Goal: Task Accomplishment & Management: Manage account settings

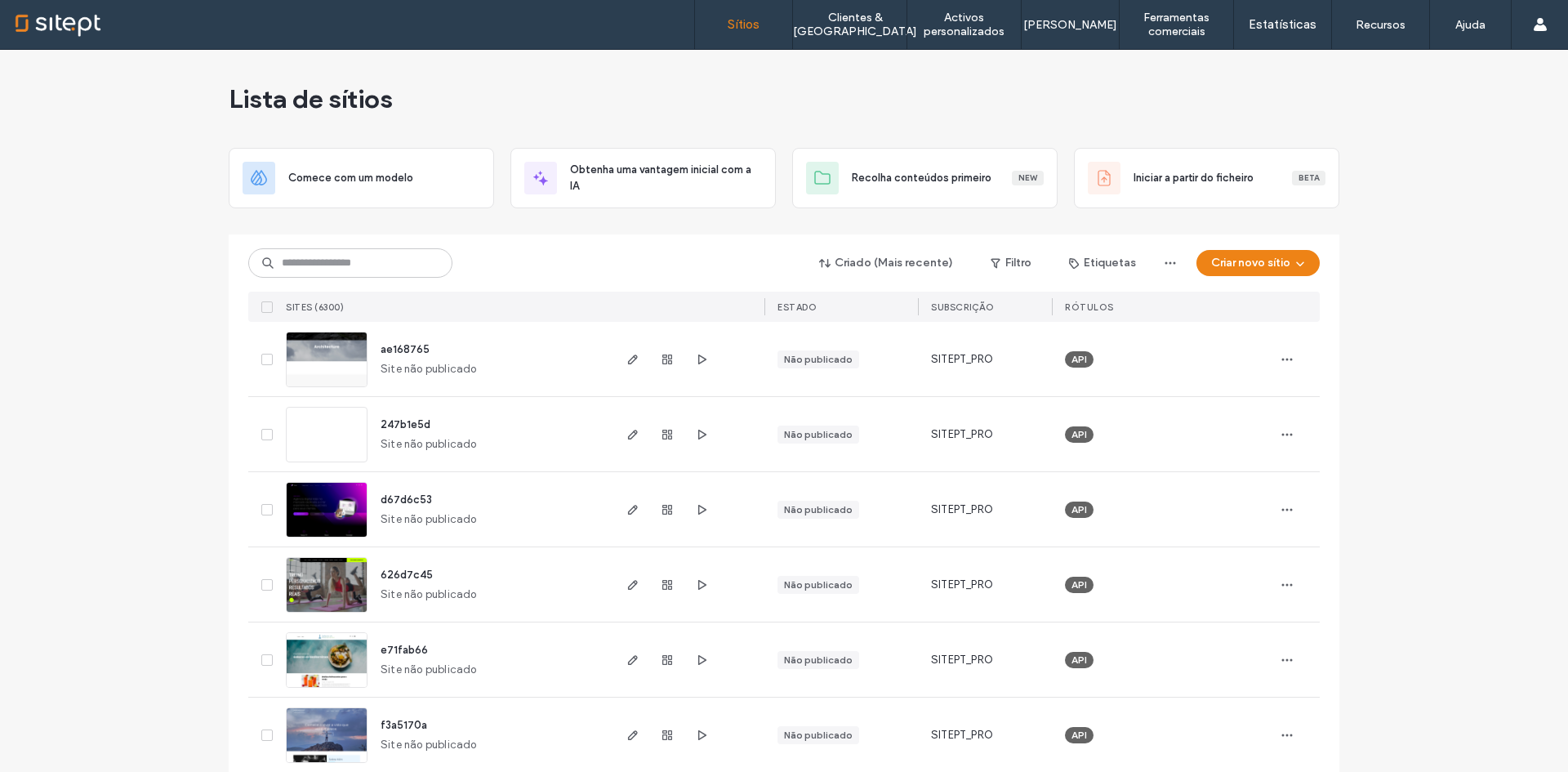
click at [362, 245] on div "Criado (Mais recente) Filtro Etiquetas Criar novo sítio SITES (6300) ESTADO SUB…" at bounding box center [784, 278] width 1072 height 87
click at [370, 267] on input at bounding box center [350, 262] width 204 height 29
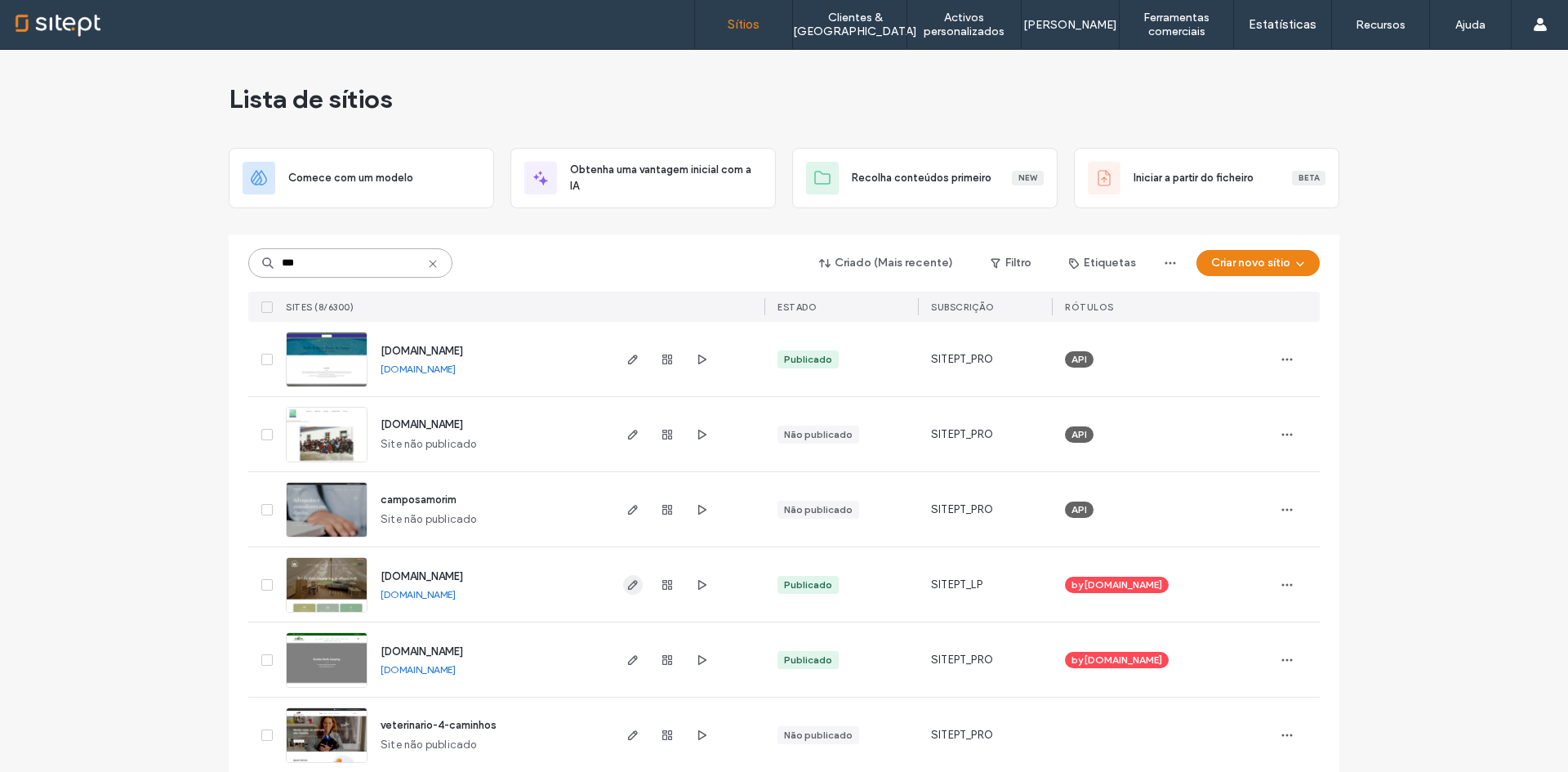
type input "***"
click at [626, 579] on icon "button" at bounding box center [633, 585] width 13 height 13
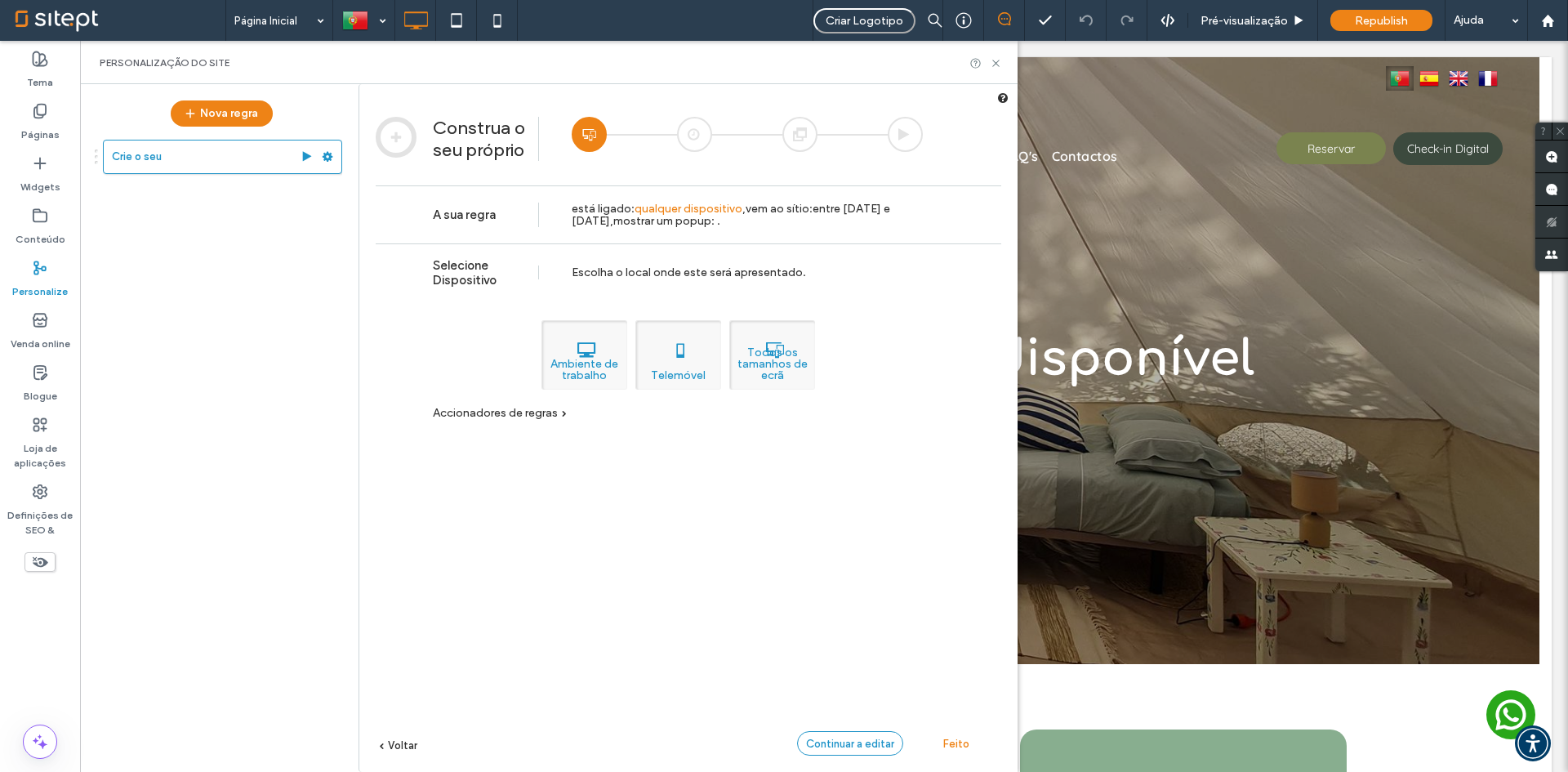
click at [861, 743] on span "Continuar a editar" at bounding box center [850, 743] width 88 height 12
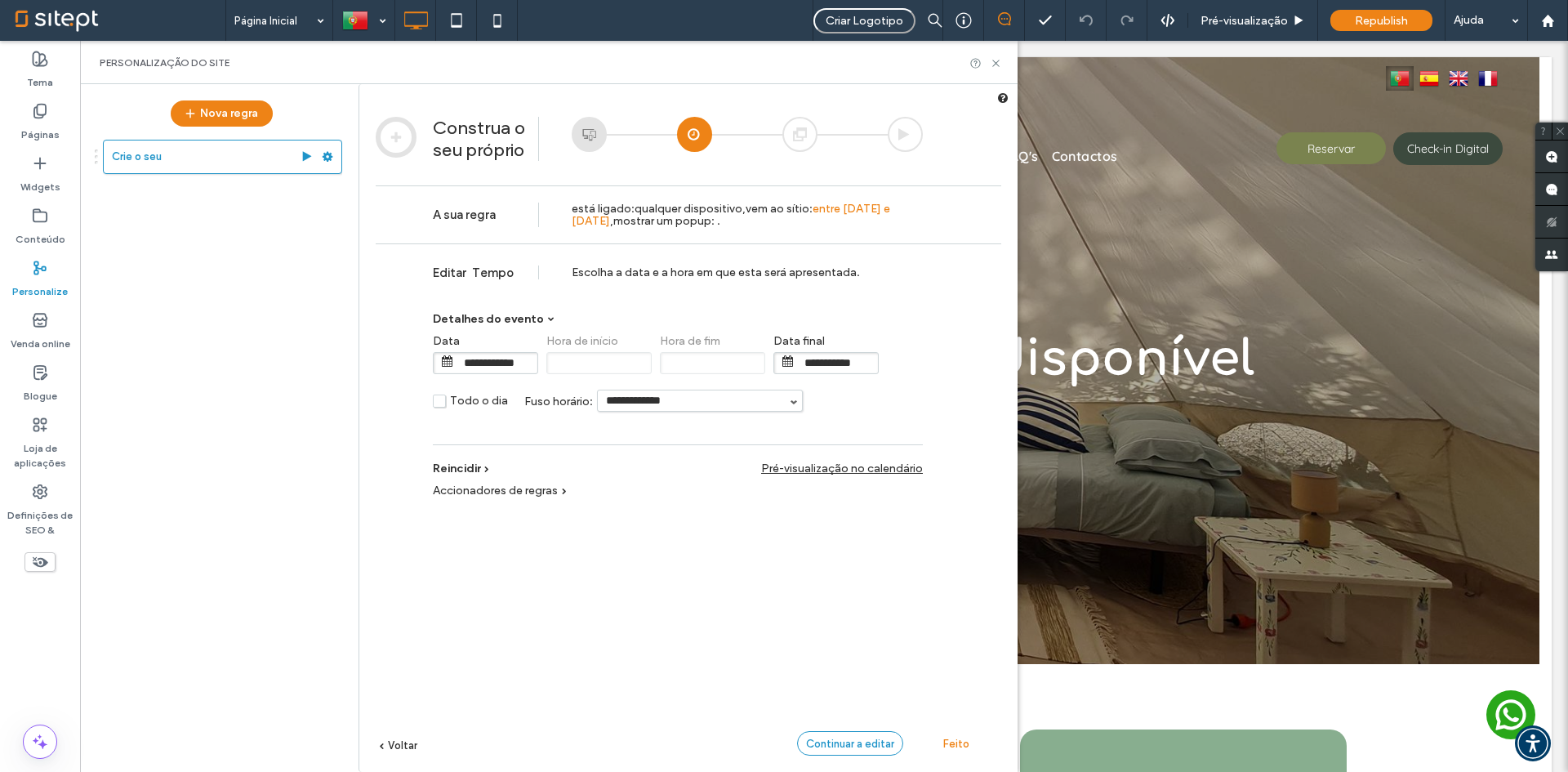
click at [870, 741] on span "Continuar a editar" at bounding box center [850, 743] width 88 height 12
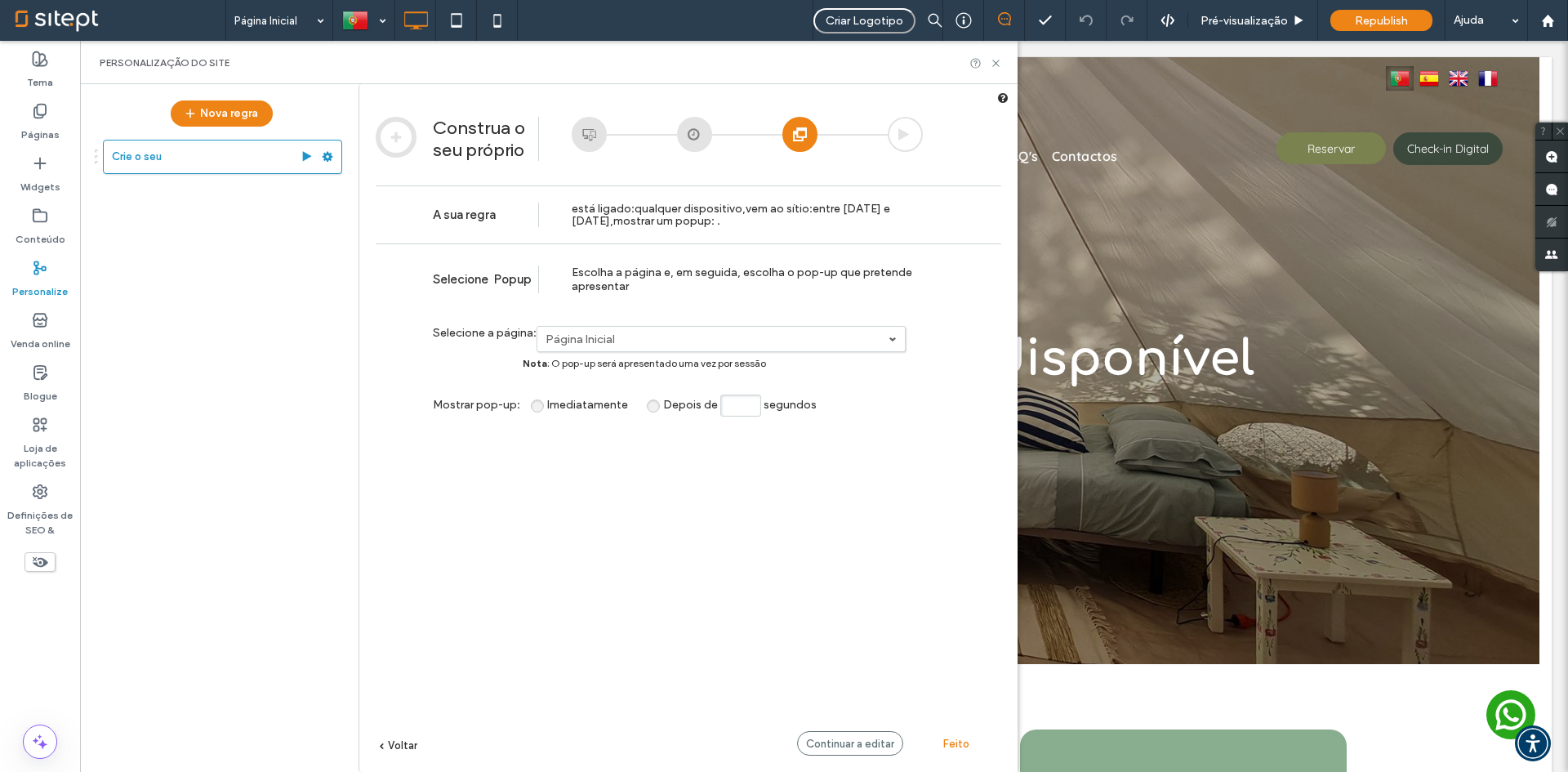
click at [405, 739] on span "Voltar" at bounding box center [402, 745] width 29 height 12
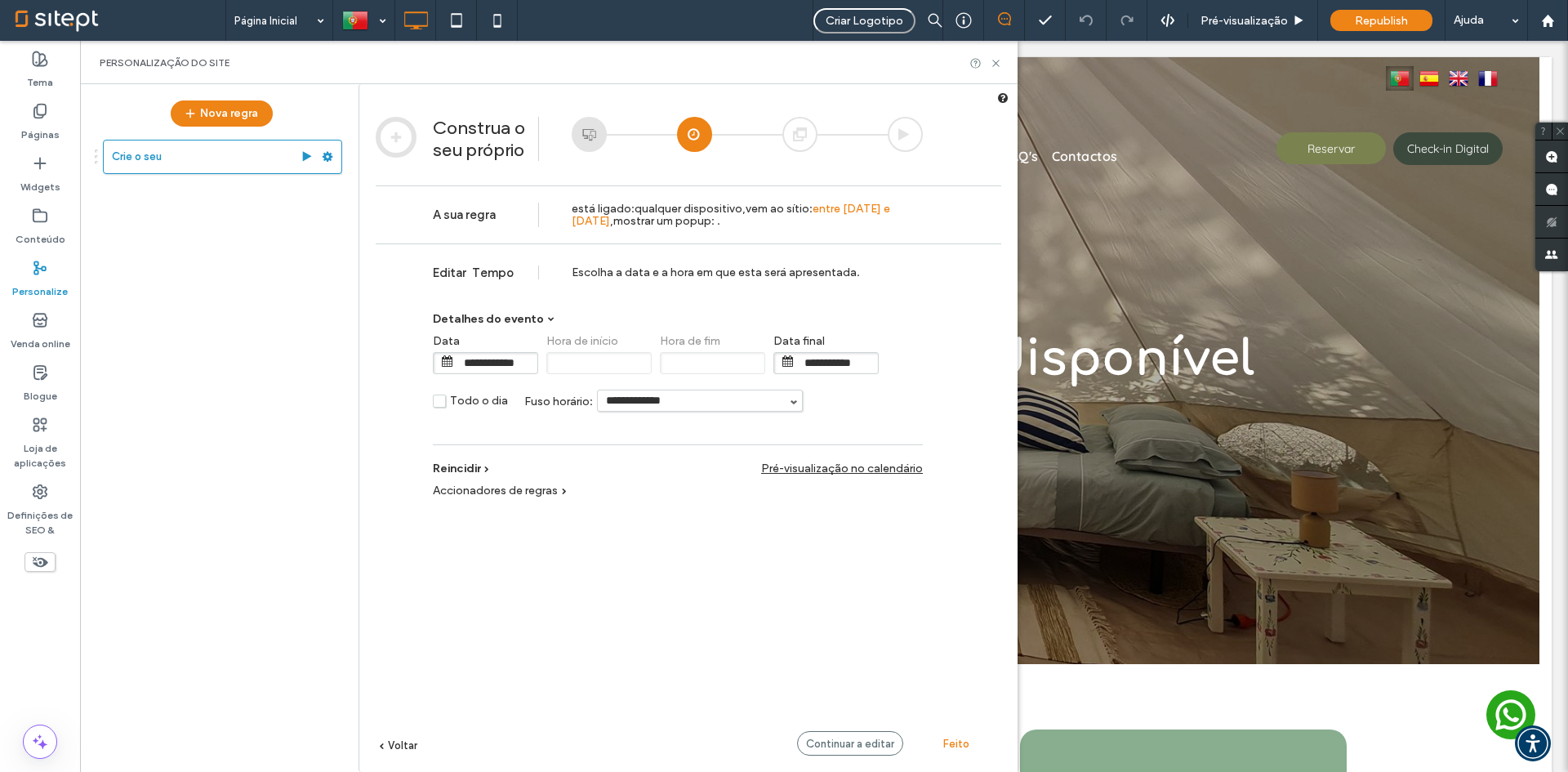
click at [497, 369] on input "**********" at bounding box center [497, 362] width 82 height 21
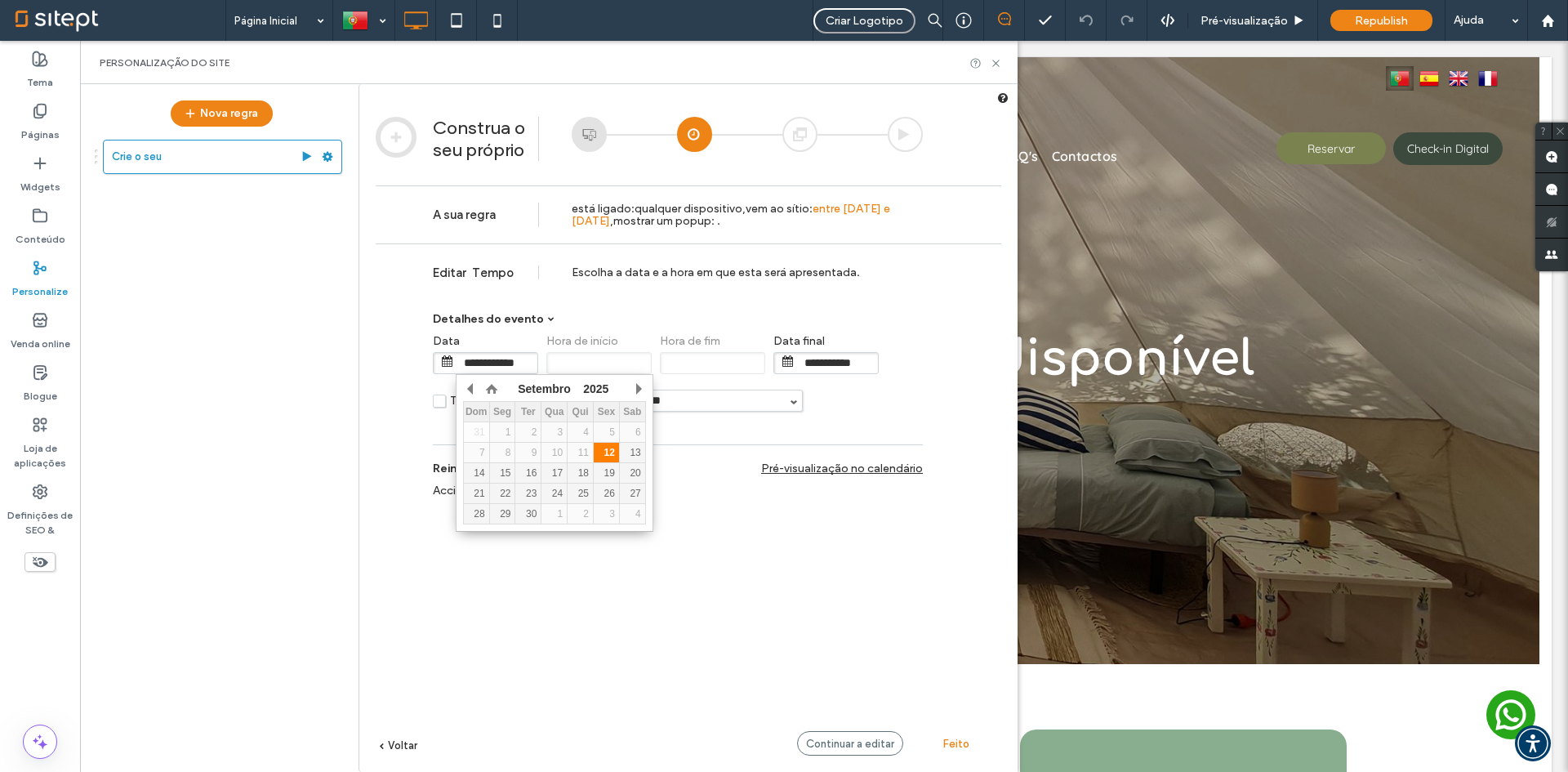
click at [608, 452] on div "12" at bounding box center [606, 452] width 25 height 12
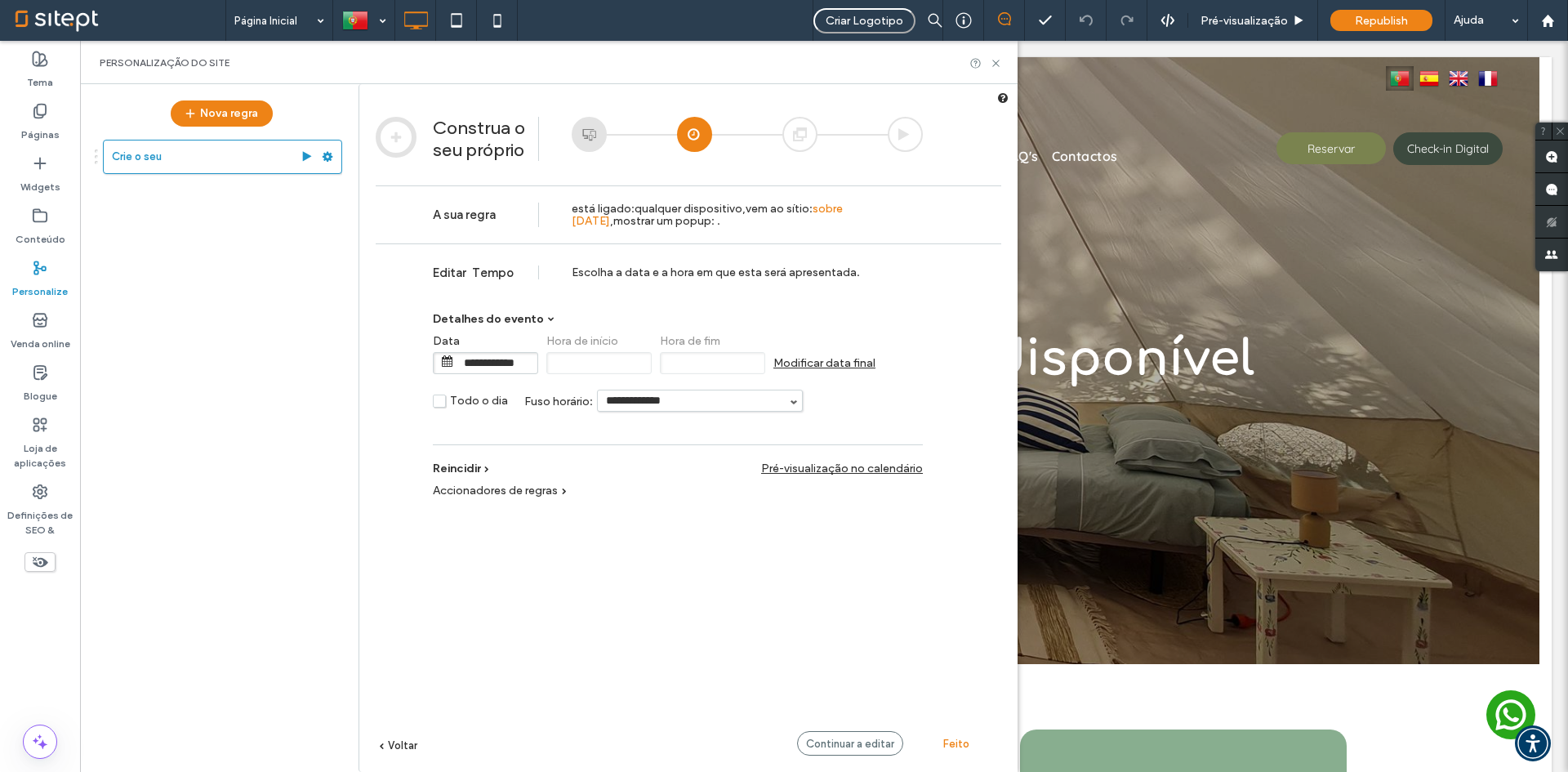
click at [804, 361] on span "Modificar data final" at bounding box center [825, 363] width 102 height 14
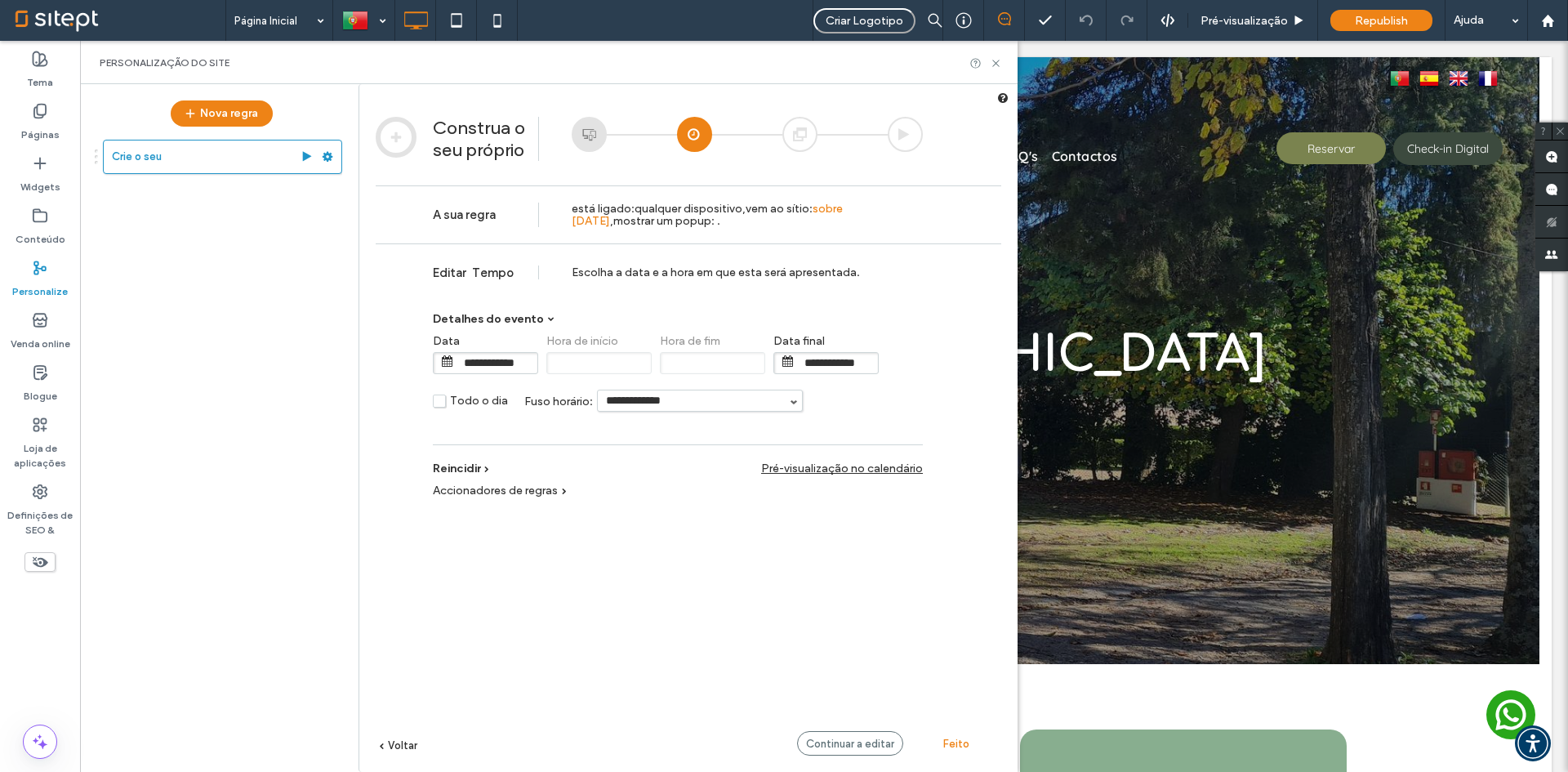
click at [811, 361] on input "**********" at bounding box center [837, 362] width 82 height 21
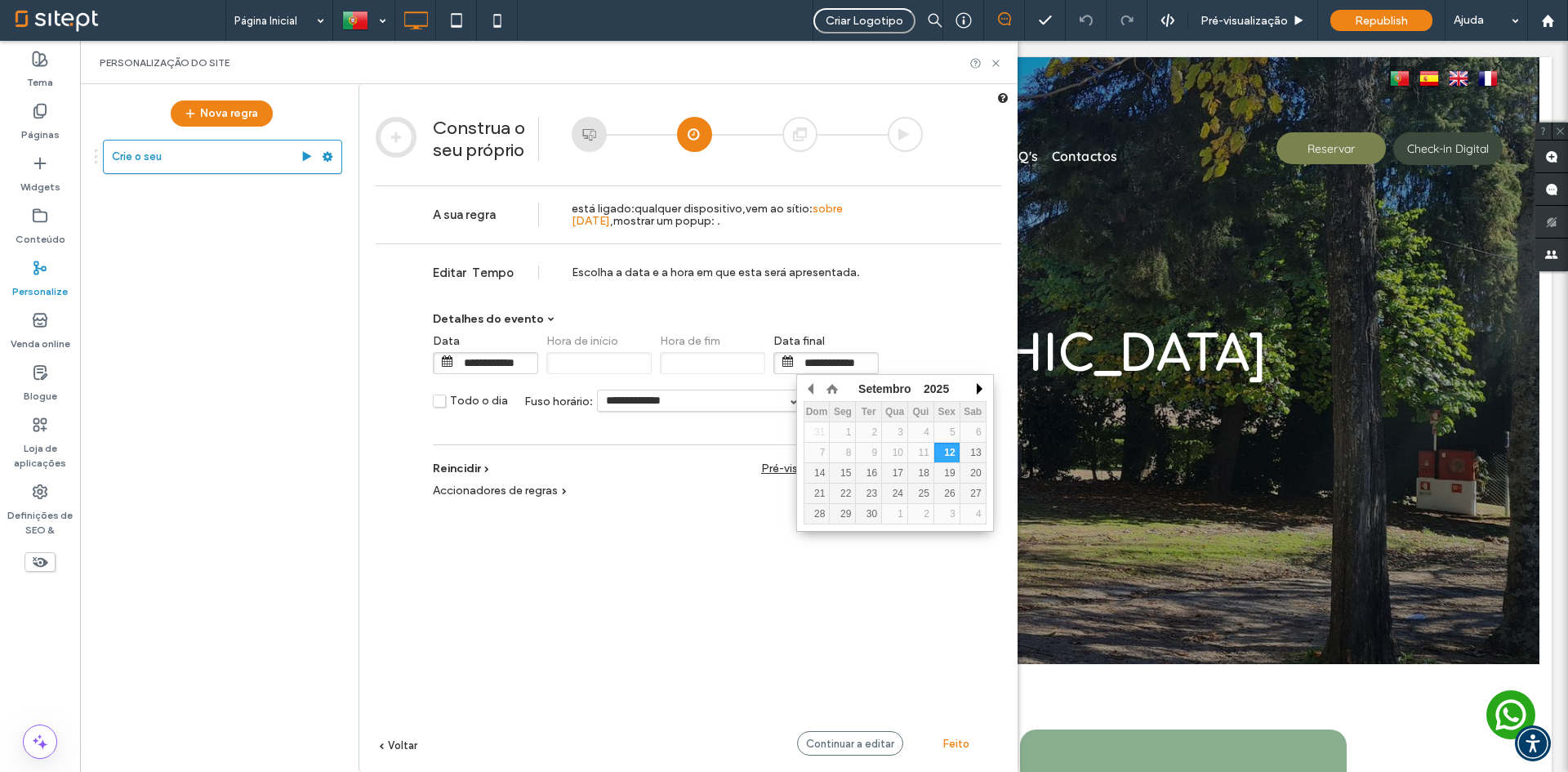
click at [978, 387] on button "button" at bounding box center [978, 388] width 16 height 24
click at [809, 393] on button "button" at bounding box center [811, 388] width 16 height 24
click at [830, 452] on td "6" at bounding box center [842, 452] width 26 height 21
type input "**********"
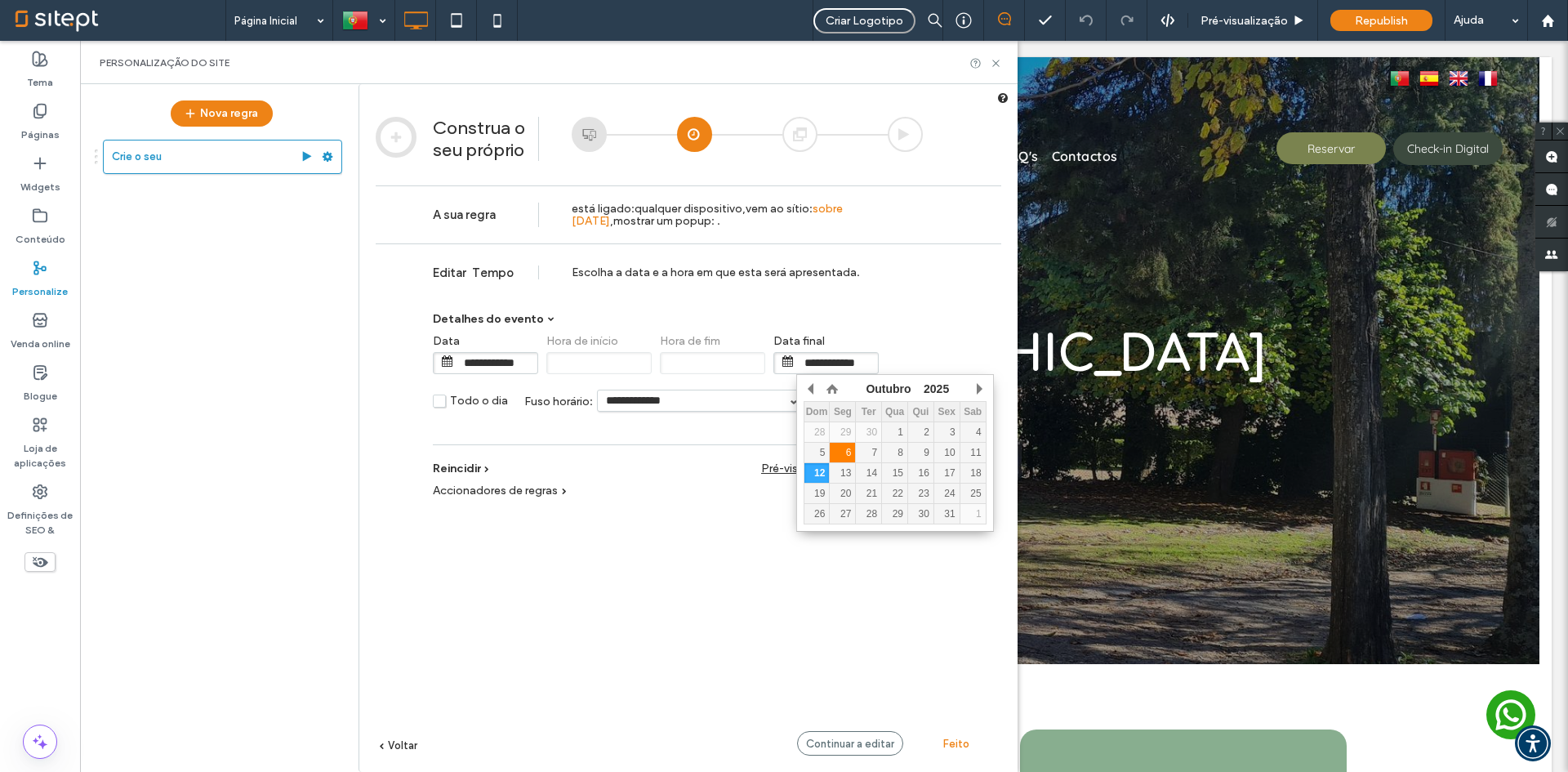
type input "**********"
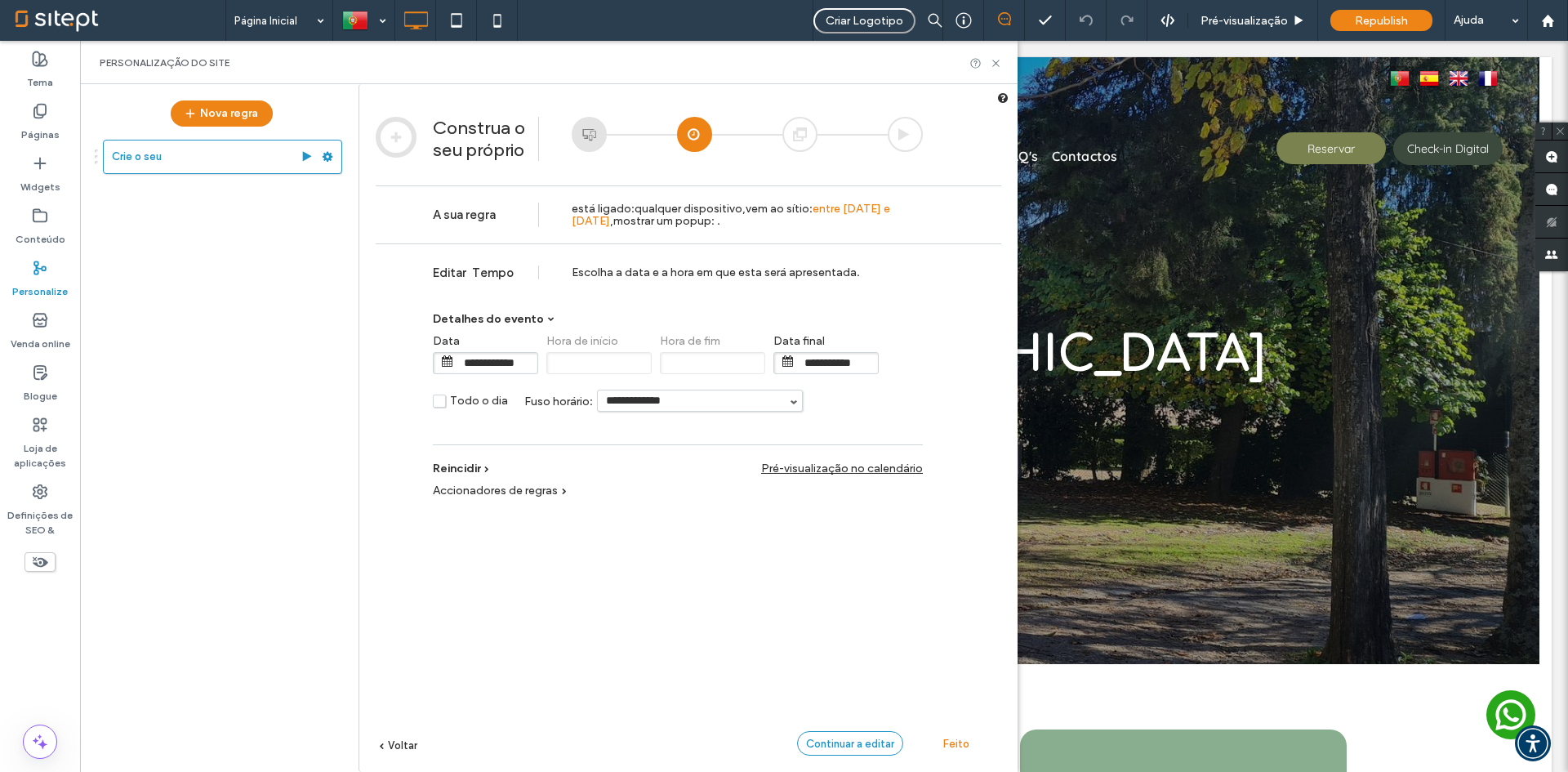
click at [843, 737] on span "Continuar a editar" at bounding box center [850, 743] width 88 height 12
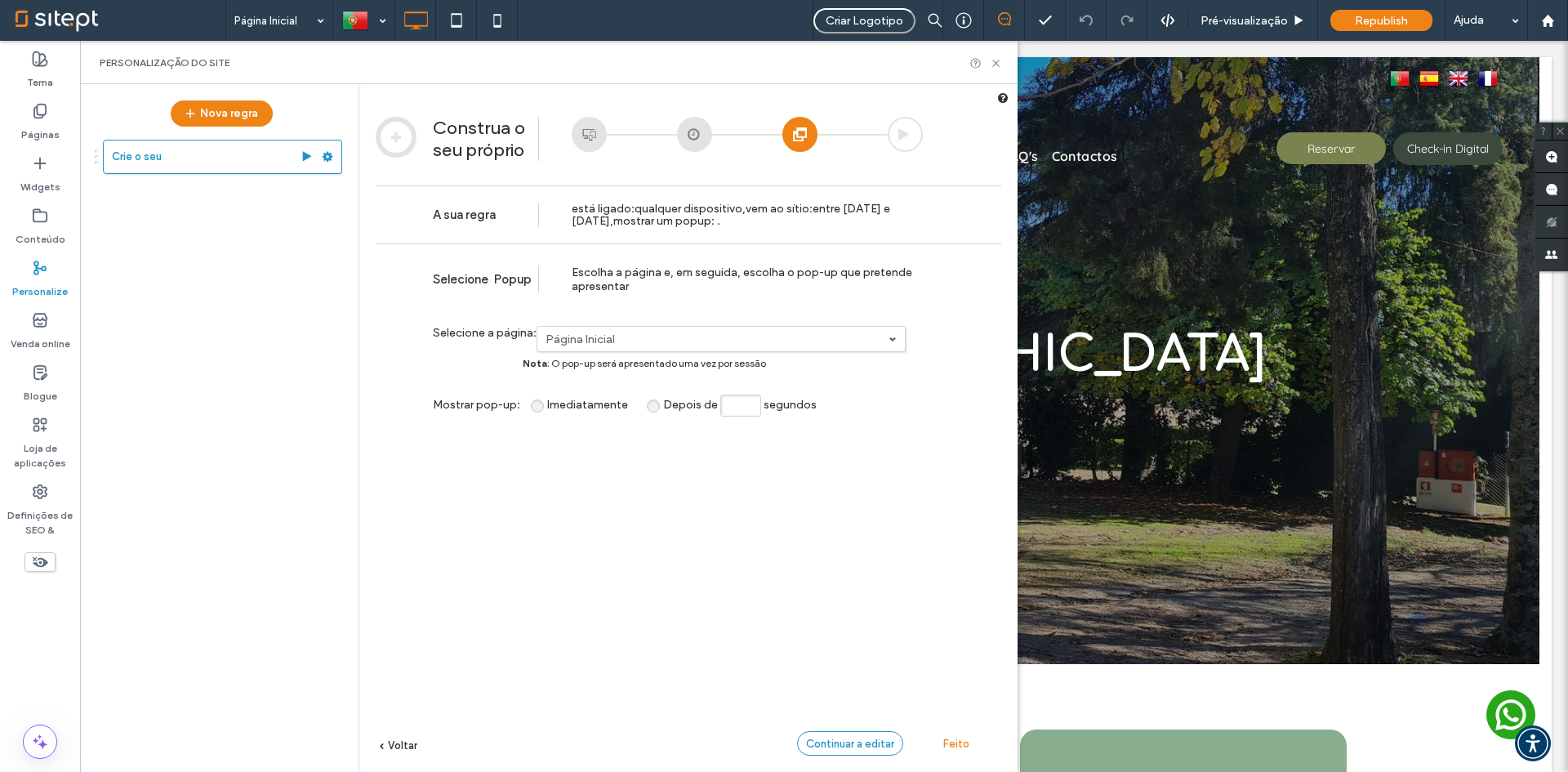
click at [864, 745] on span "Continuar a editar" at bounding box center [850, 743] width 88 height 12
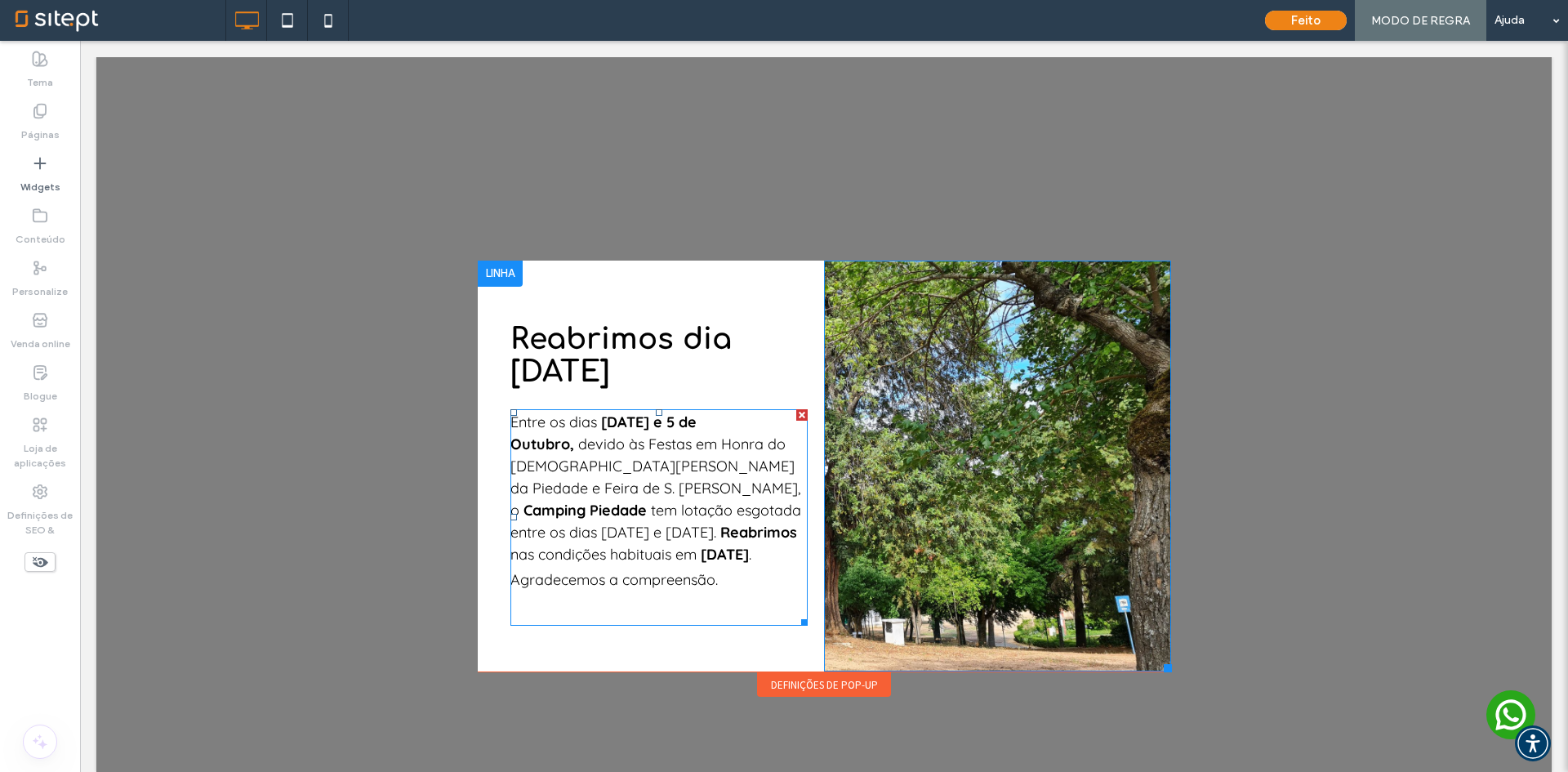
click at [636, 471] on span "devido às Festas em Honra do Senhor Jesus da Piedade e Feira de S. Mateus de El…" at bounding box center [655, 477] width 290 height 85
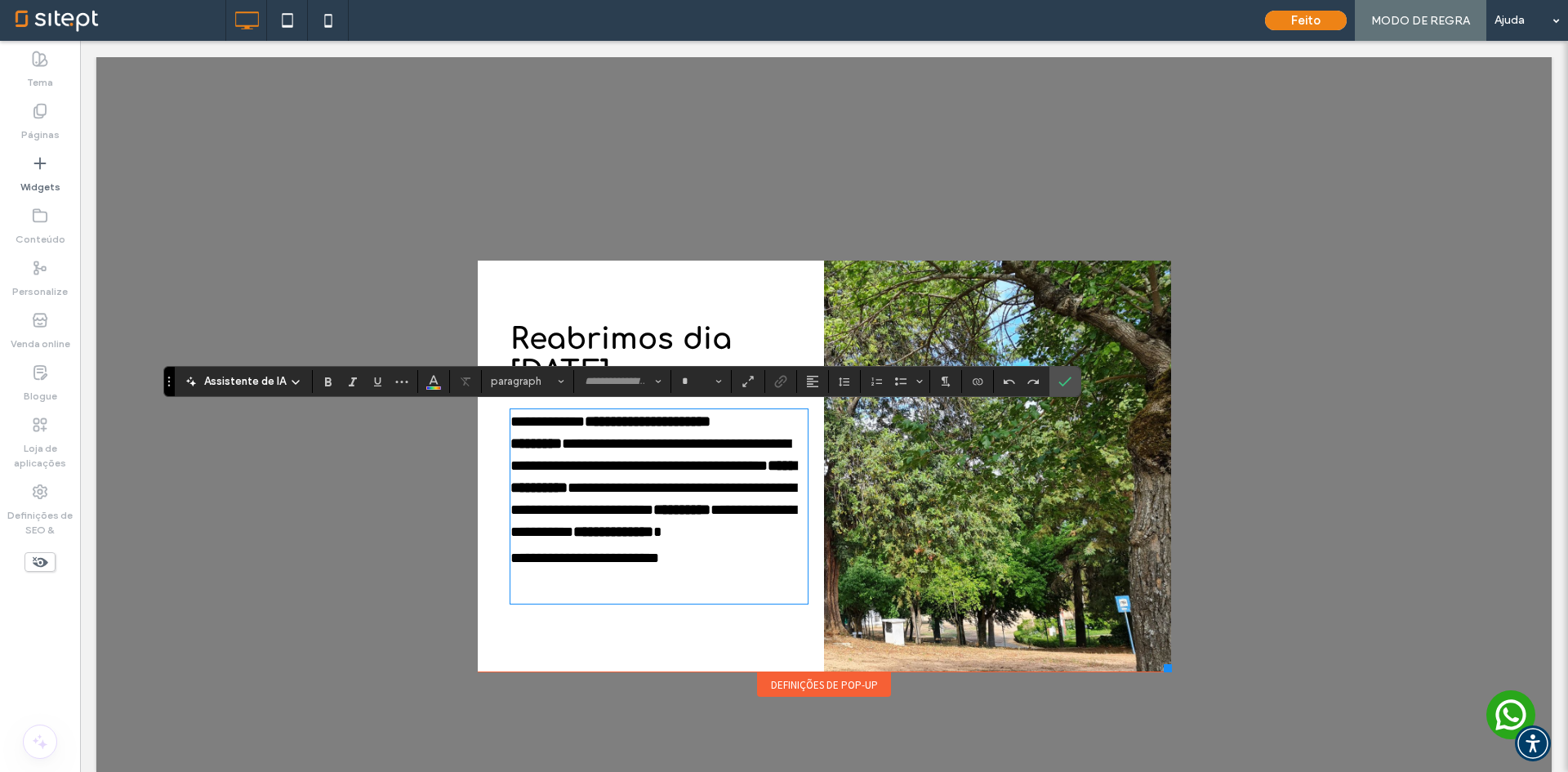
type input "*********"
type input "**"
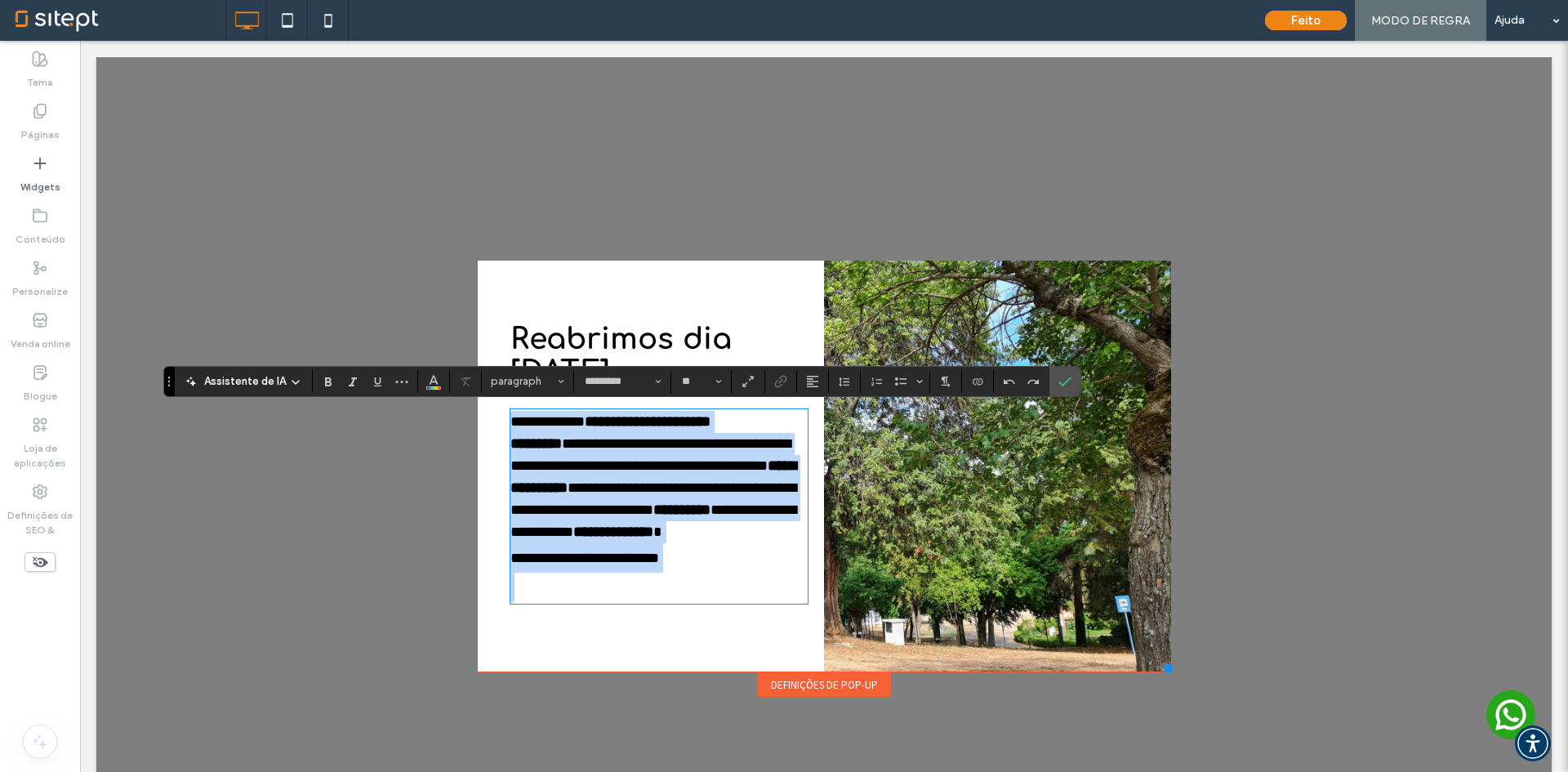
click at [636, 471] on span "**********" at bounding box center [651, 454] width 280 height 37
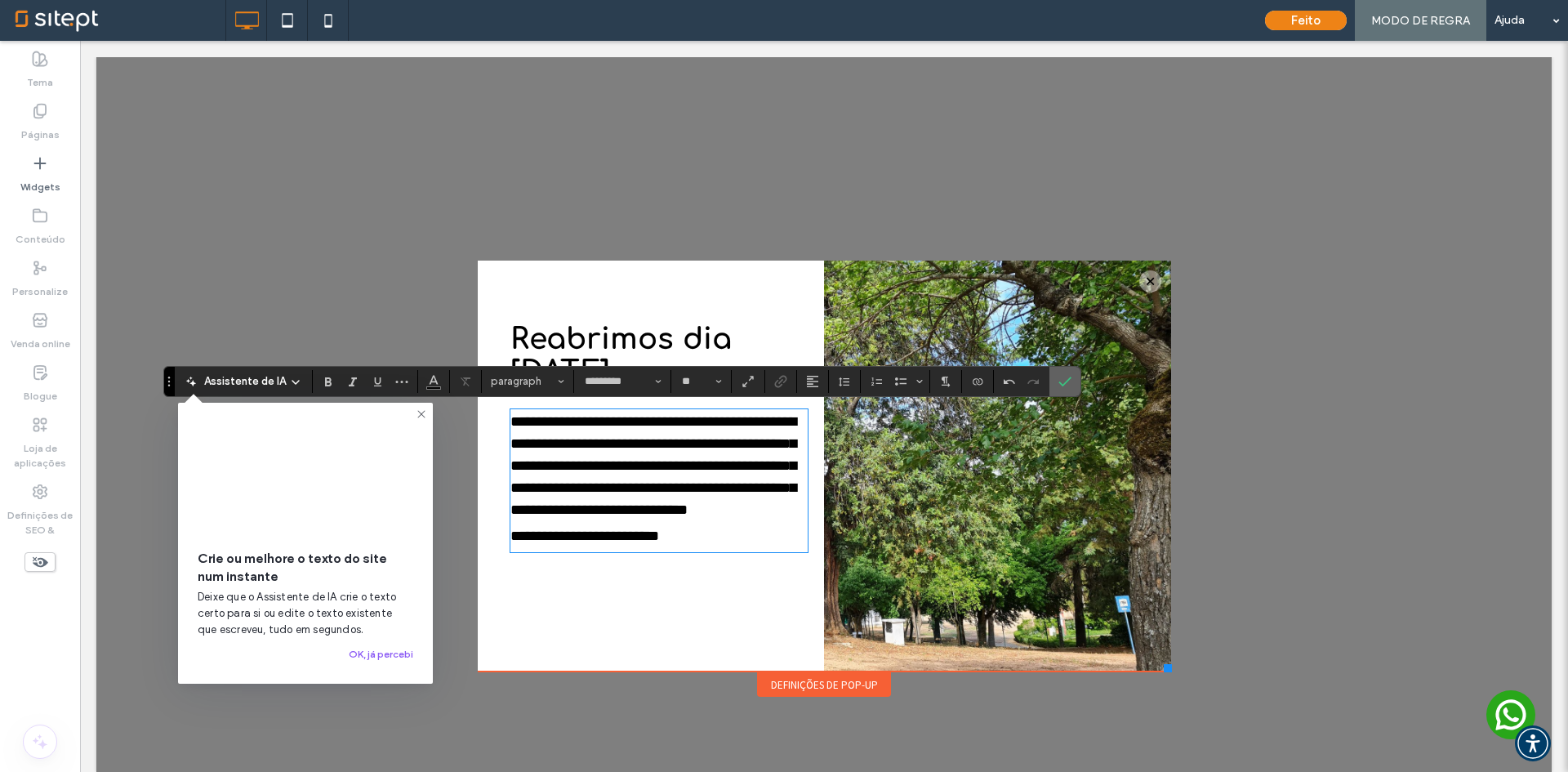
click at [1054, 383] on label "Confirme" at bounding box center [1065, 381] width 24 height 29
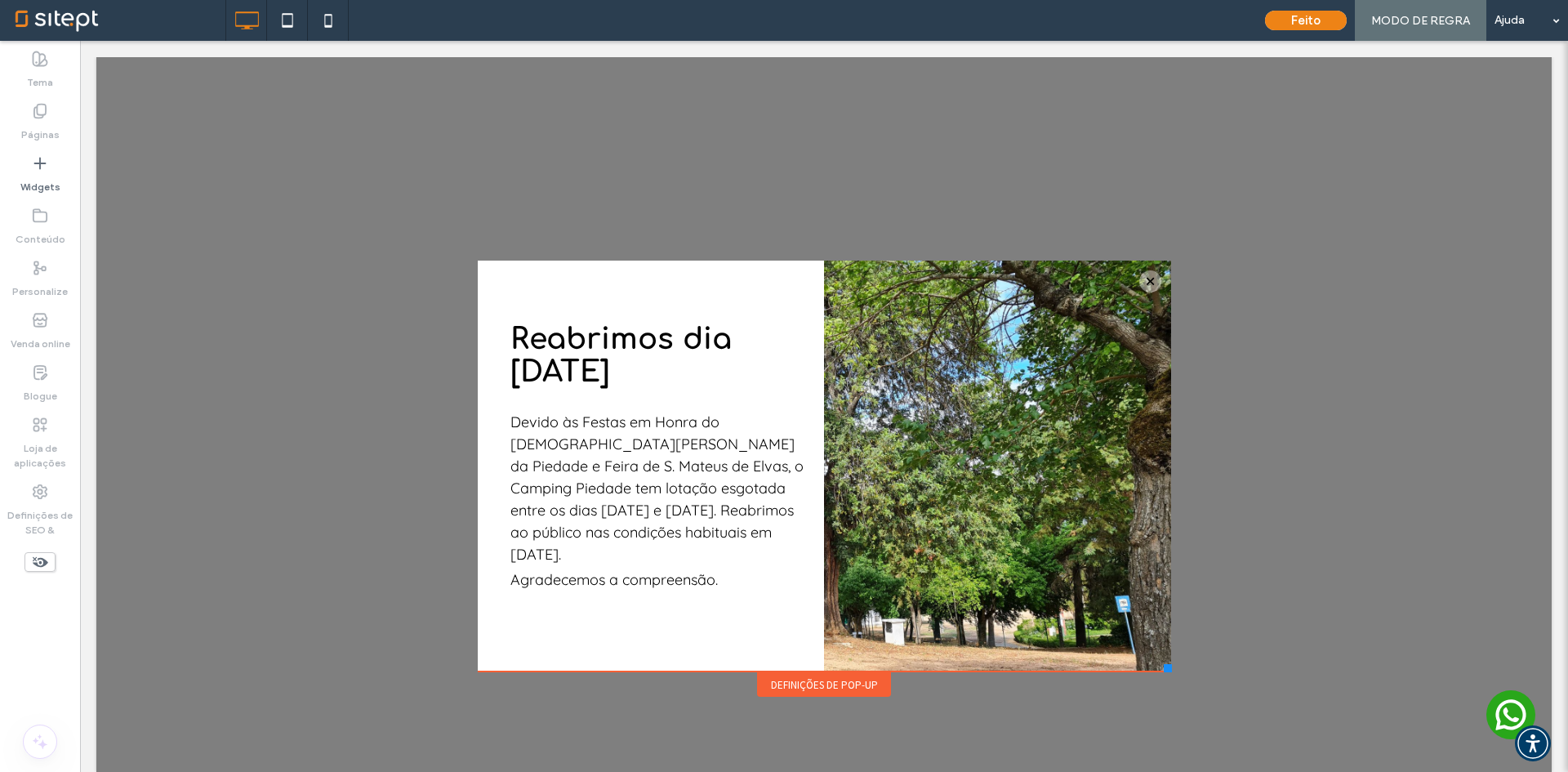
click at [1347, 29] on div "Feito MODO DE REGRA Ajuda" at bounding box center [1412, 21] width 311 height 41
click at [1327, 24] on button "Feito" at bounding box center [1306, 21] width 82 height 20
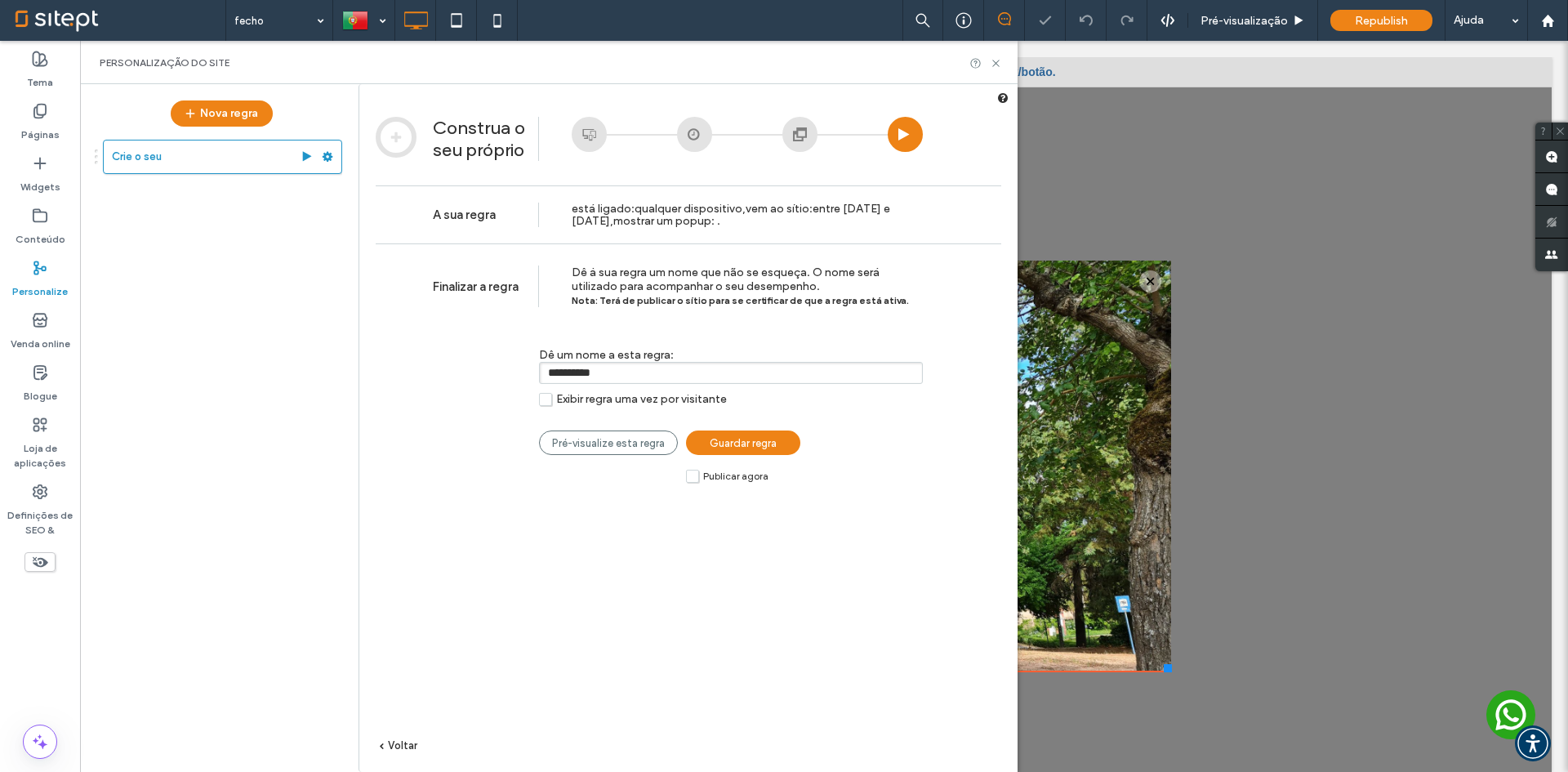
click at [717, 476] on span "Publicar agora" at bounding box center [735, 476] width 65 height 12
click at [767, 441] on span "Guardar regra" at bounding box center [743, 444] width 67 height 12
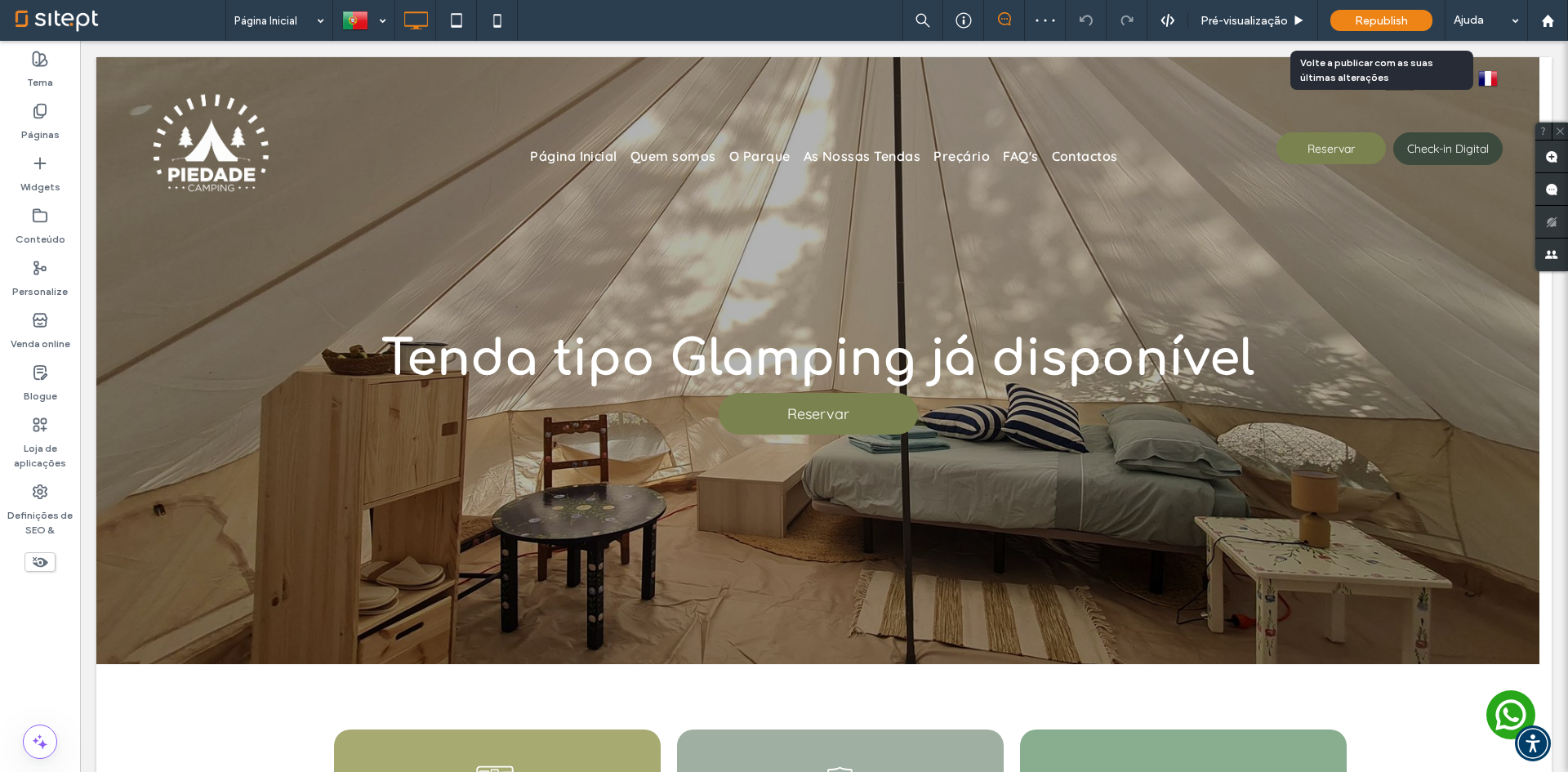
click at [1397, 18] on span "Republish" at bounding box center [1381, 21] width 53 height 14
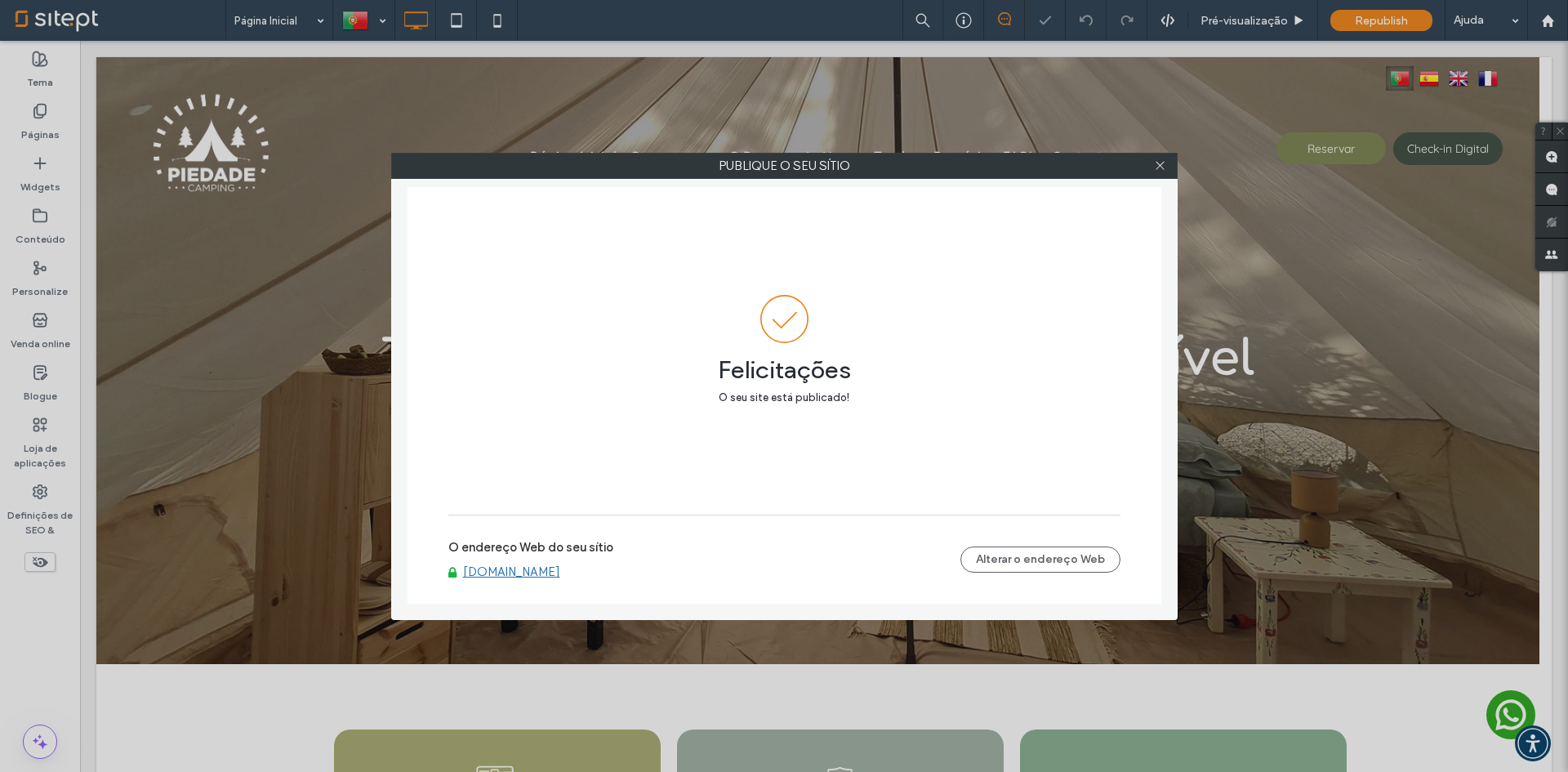
click at [515, 575] on link "[DOMAIN_NAME]" at bounding box center [511, 571] width 97 height 14
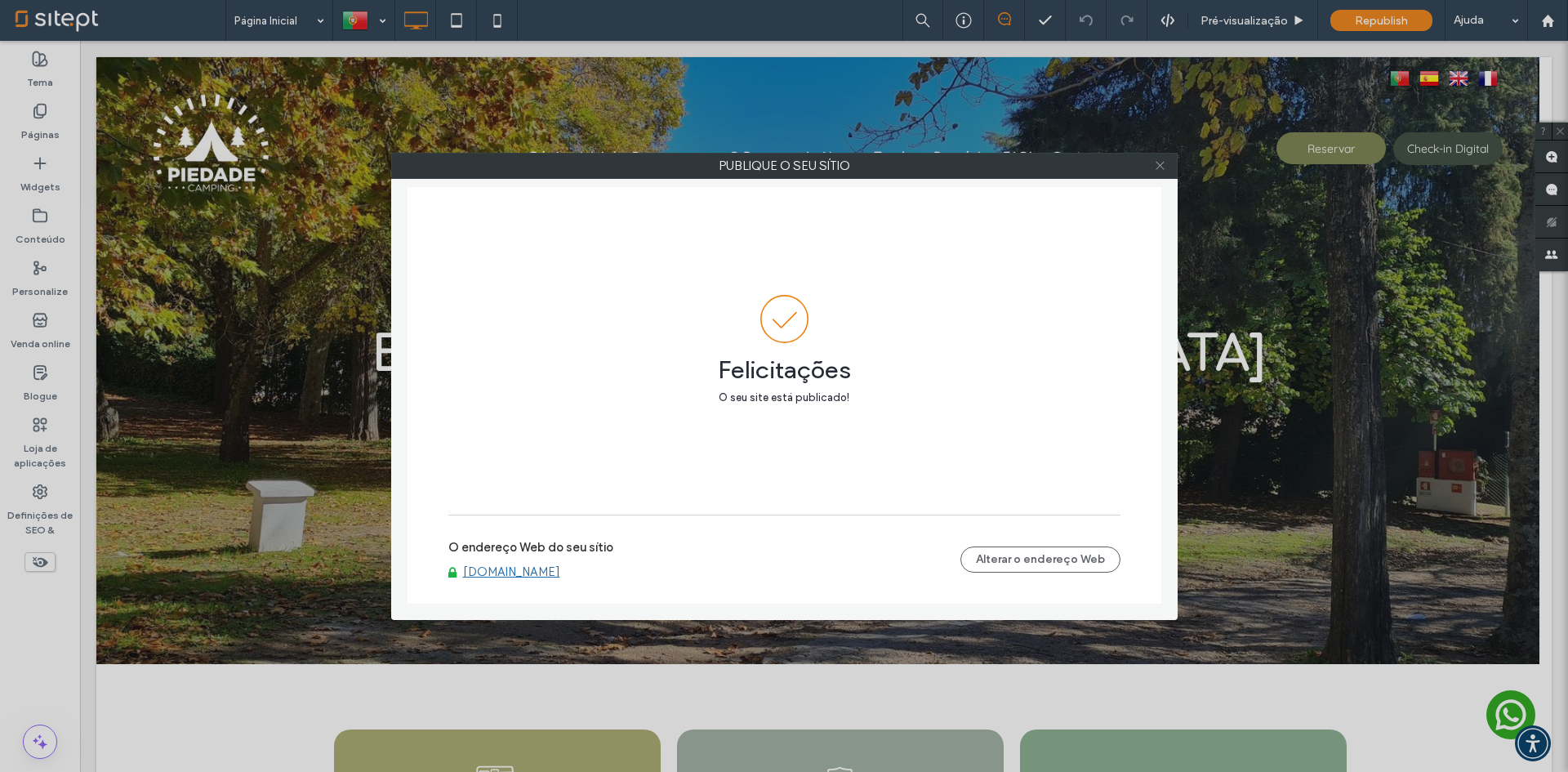
click at [1161, 170] on icon at bounding box center [1160, 165] width 12 height 12
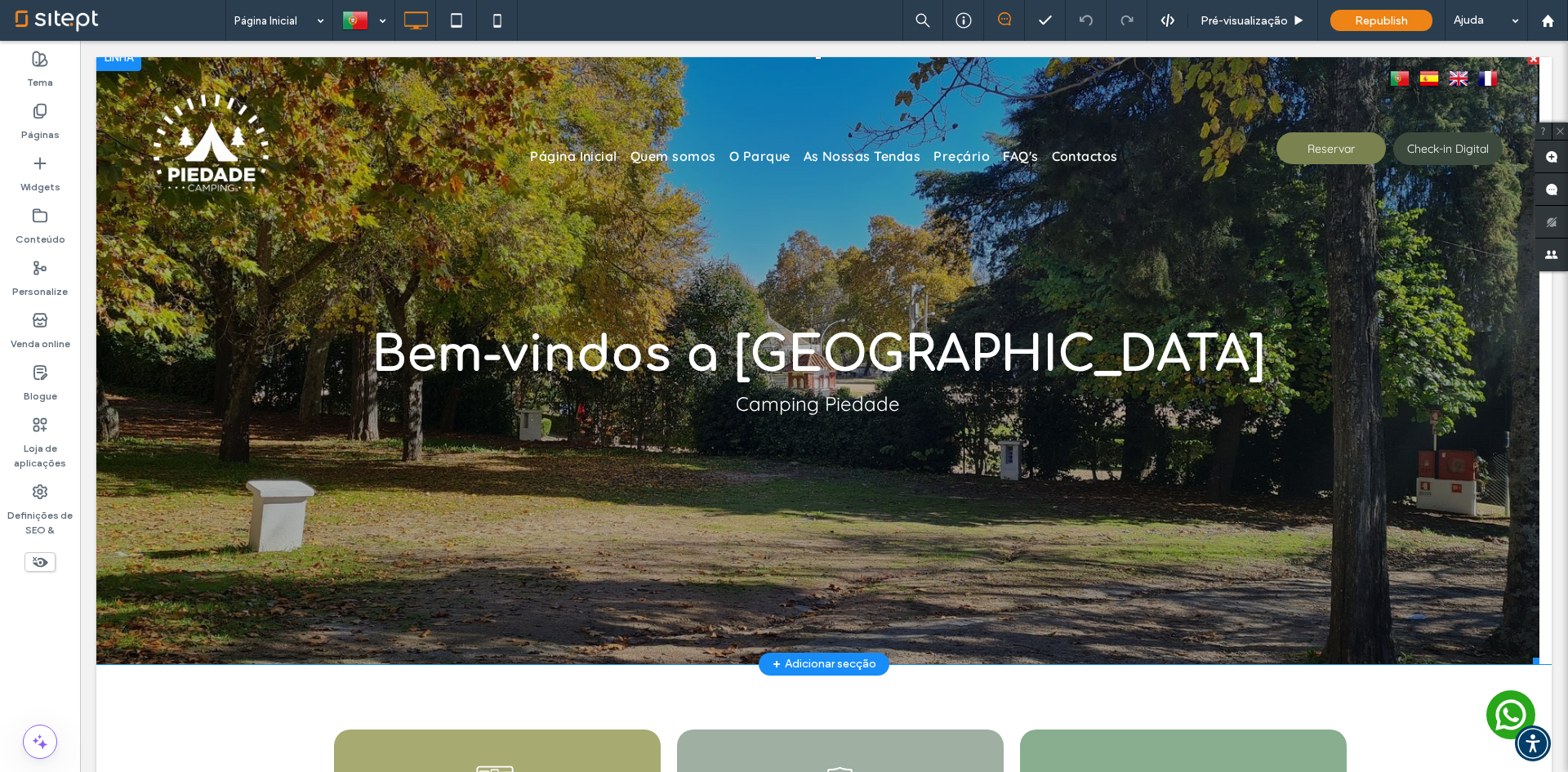
click at [1304, 625] on div "Bem-vindos a Elvas Camping Piedade" at bounding box center [817, 369] width 1443 height 534
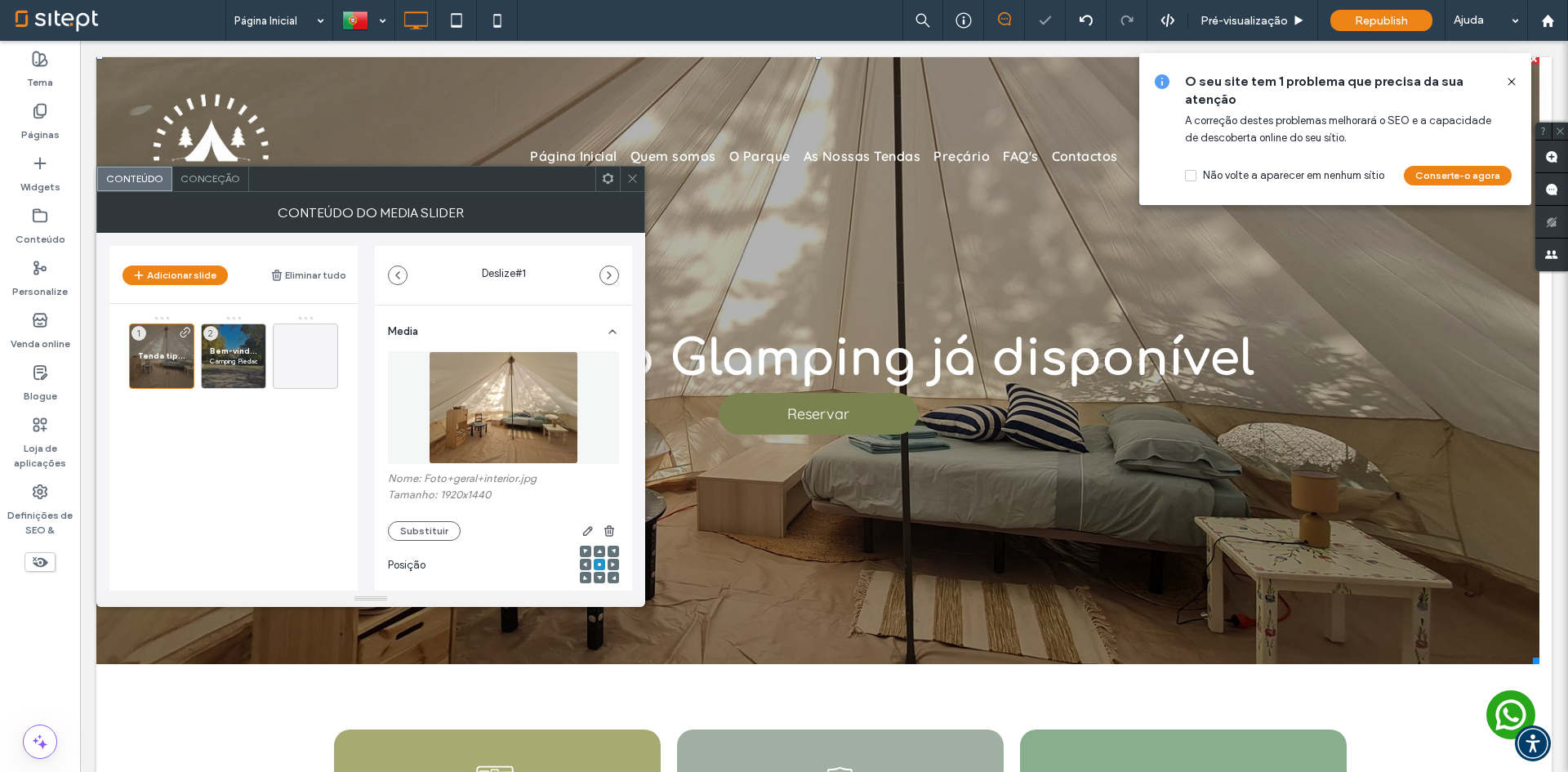
click at [637, 180] on icon at bounding box center [633, 178] width 12 height 12
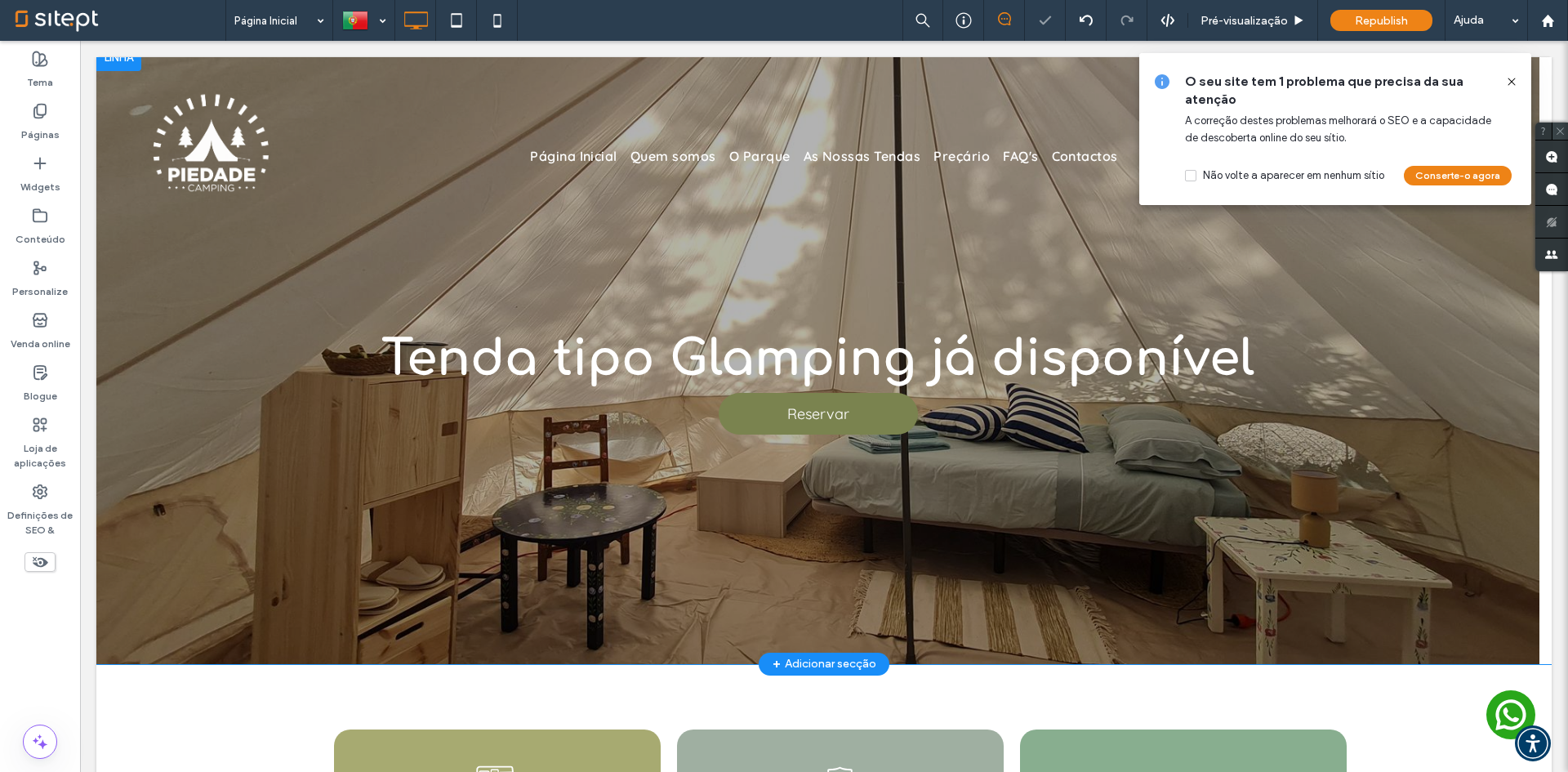
click at [1562, 128] on icon at bounding box center [1560, 131] width 11 height 11
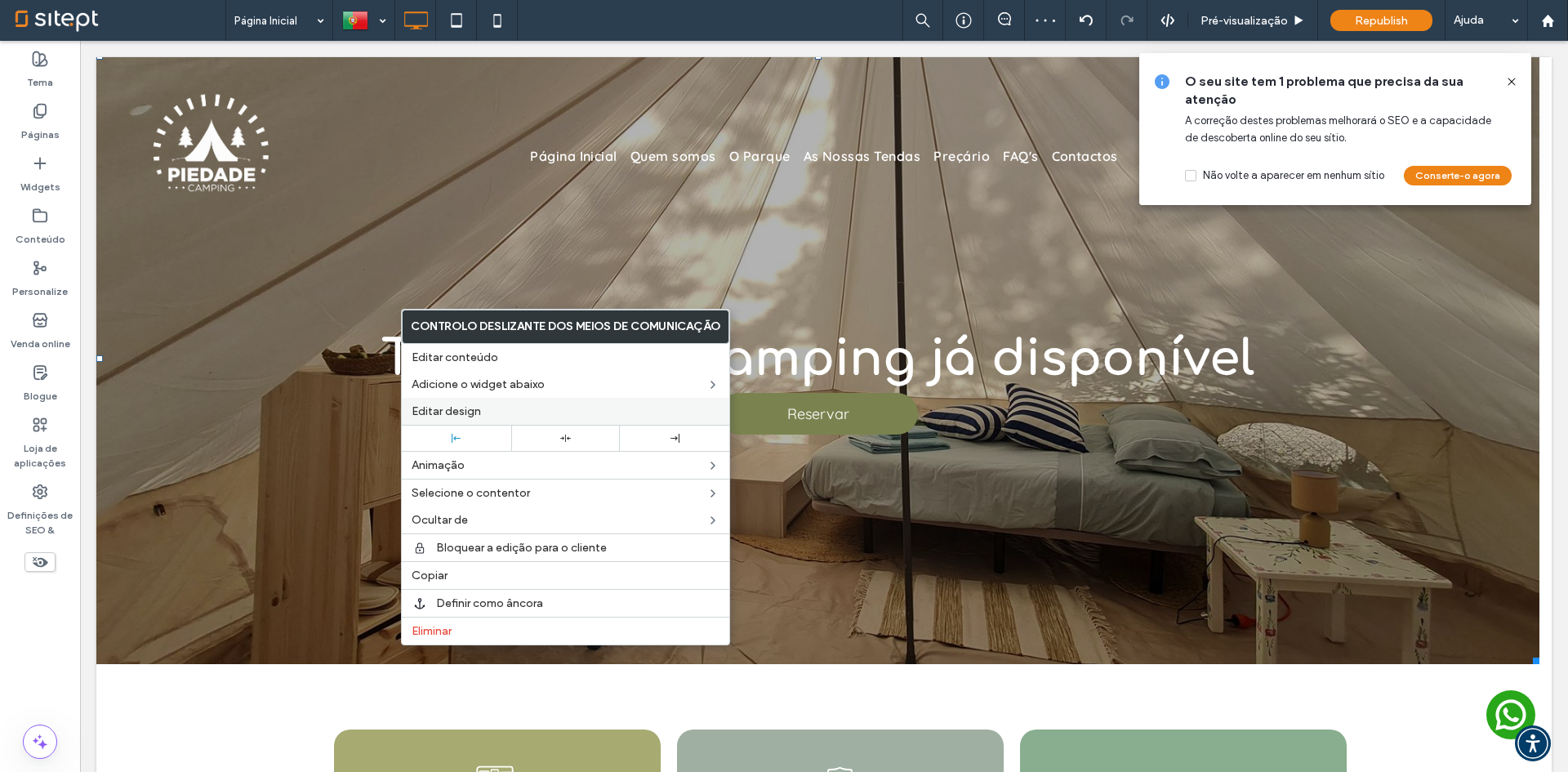
click at [473, 408] on span "Editar design" at bounding box center [446, 411] width 70 height 14
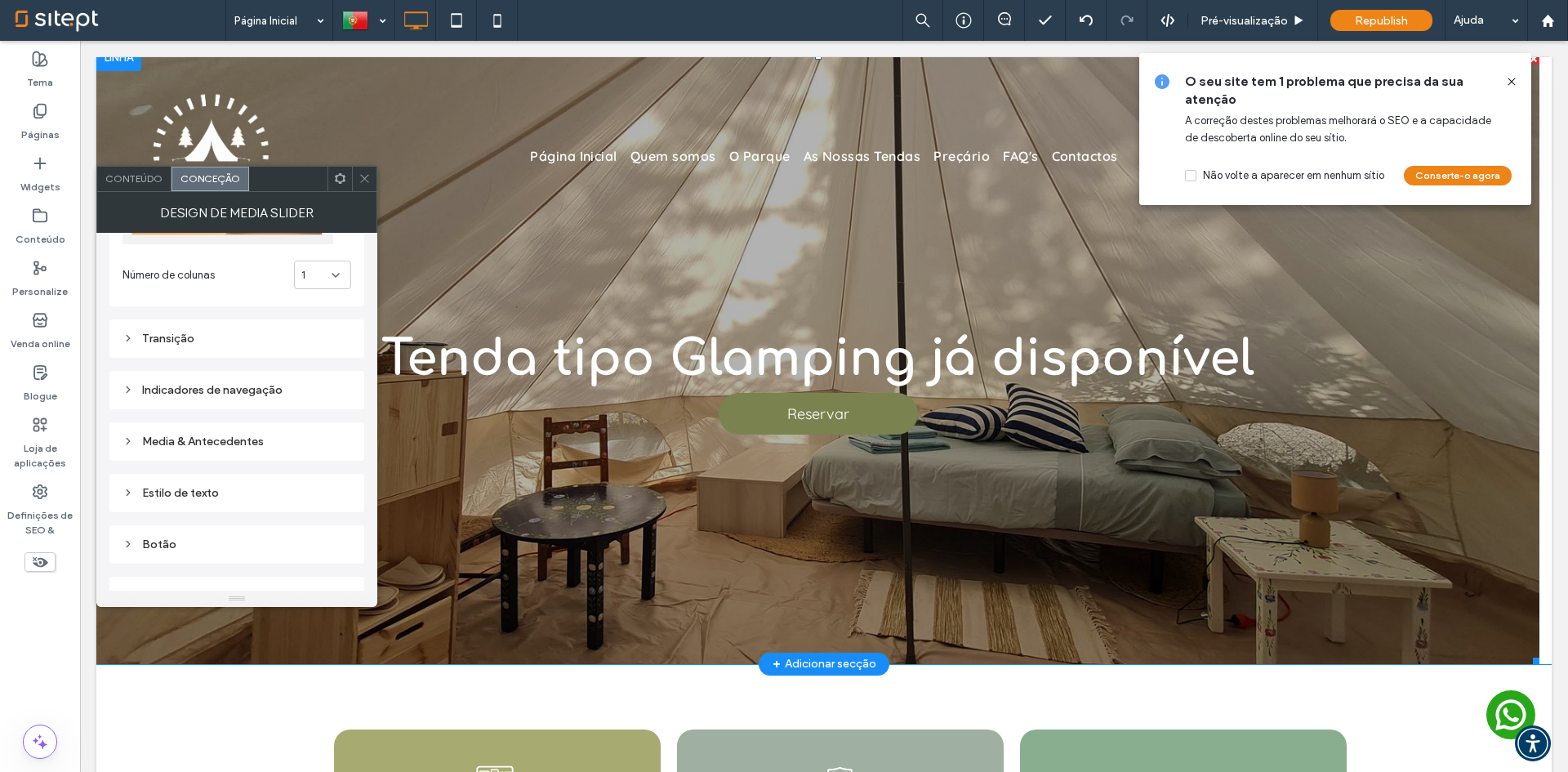
scroll to position [163, 0]
click at [240, 333] on div "Transição" at bounding box center [236, 324] width 228 height 22
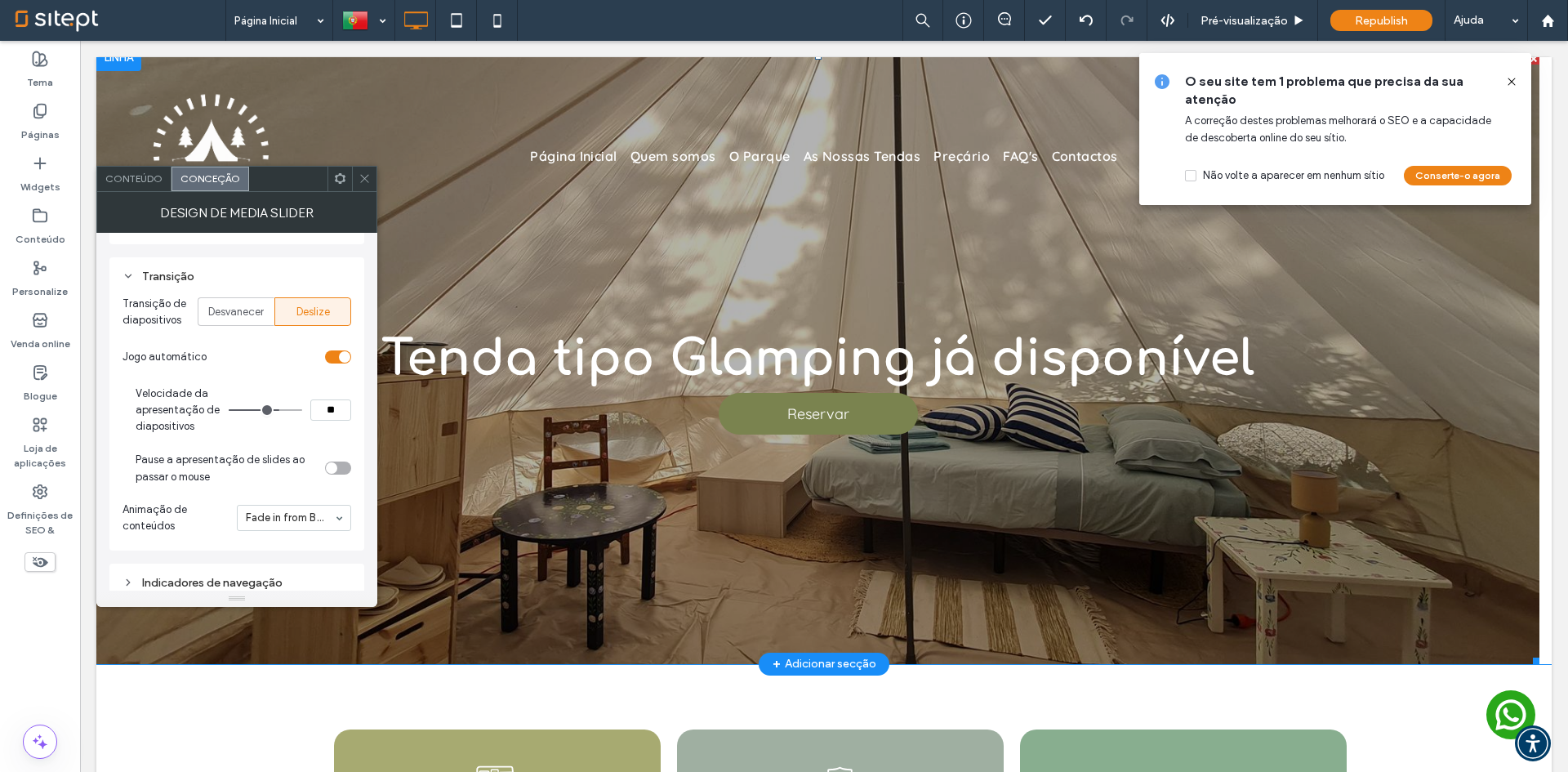
scroll to position [490, 0]
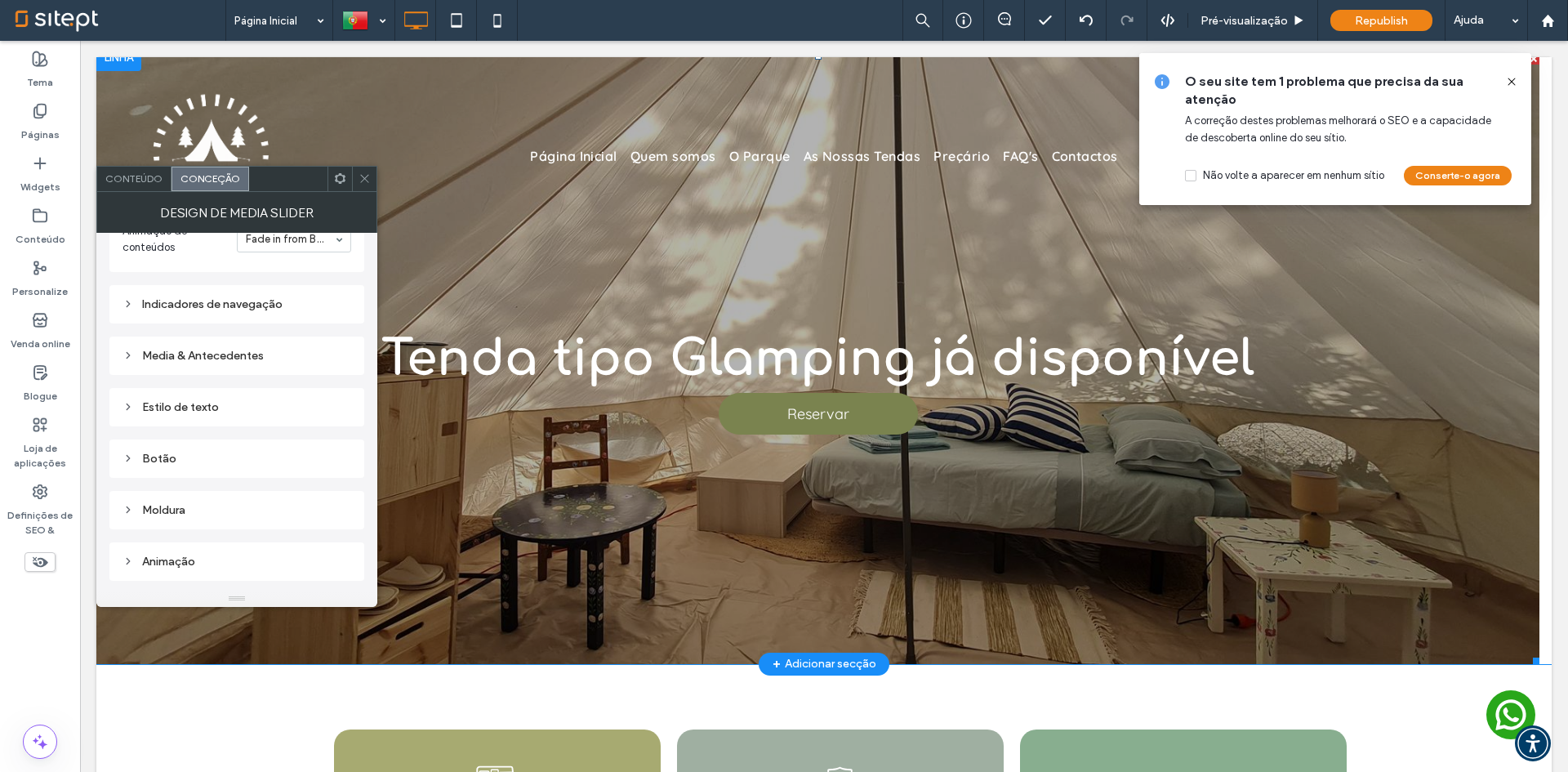
click at [361, 172] on icon at bounding box center [365, 178] width 12 height 12
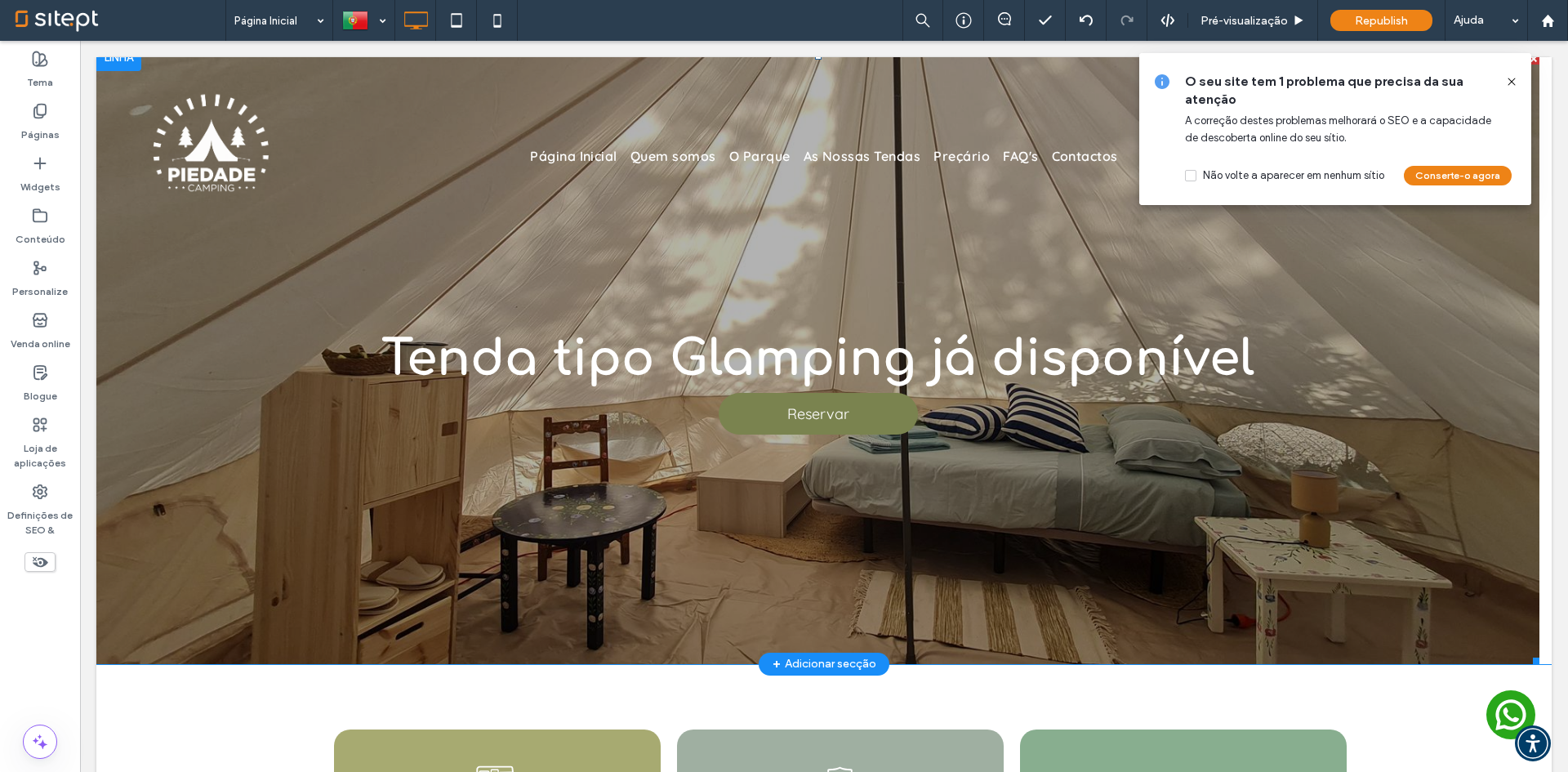
click at [99, 224] on div "Tenda tipo Glamping já disponível Reservar Reservar" at bounding box center [817, 369] width 1443 height 534
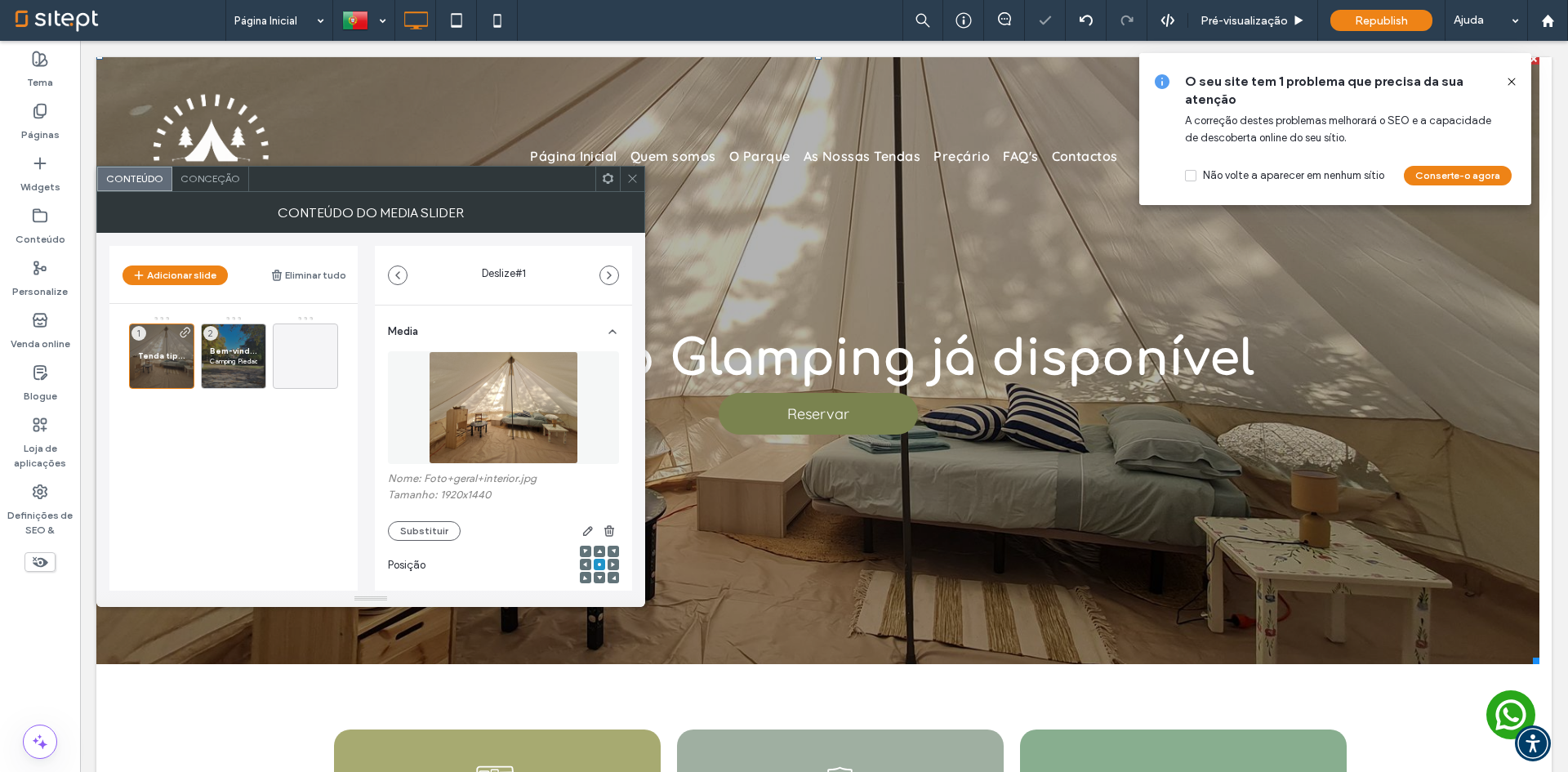
click at [630, 182] on icon at bounding box center [633, 178] width 12 height 12
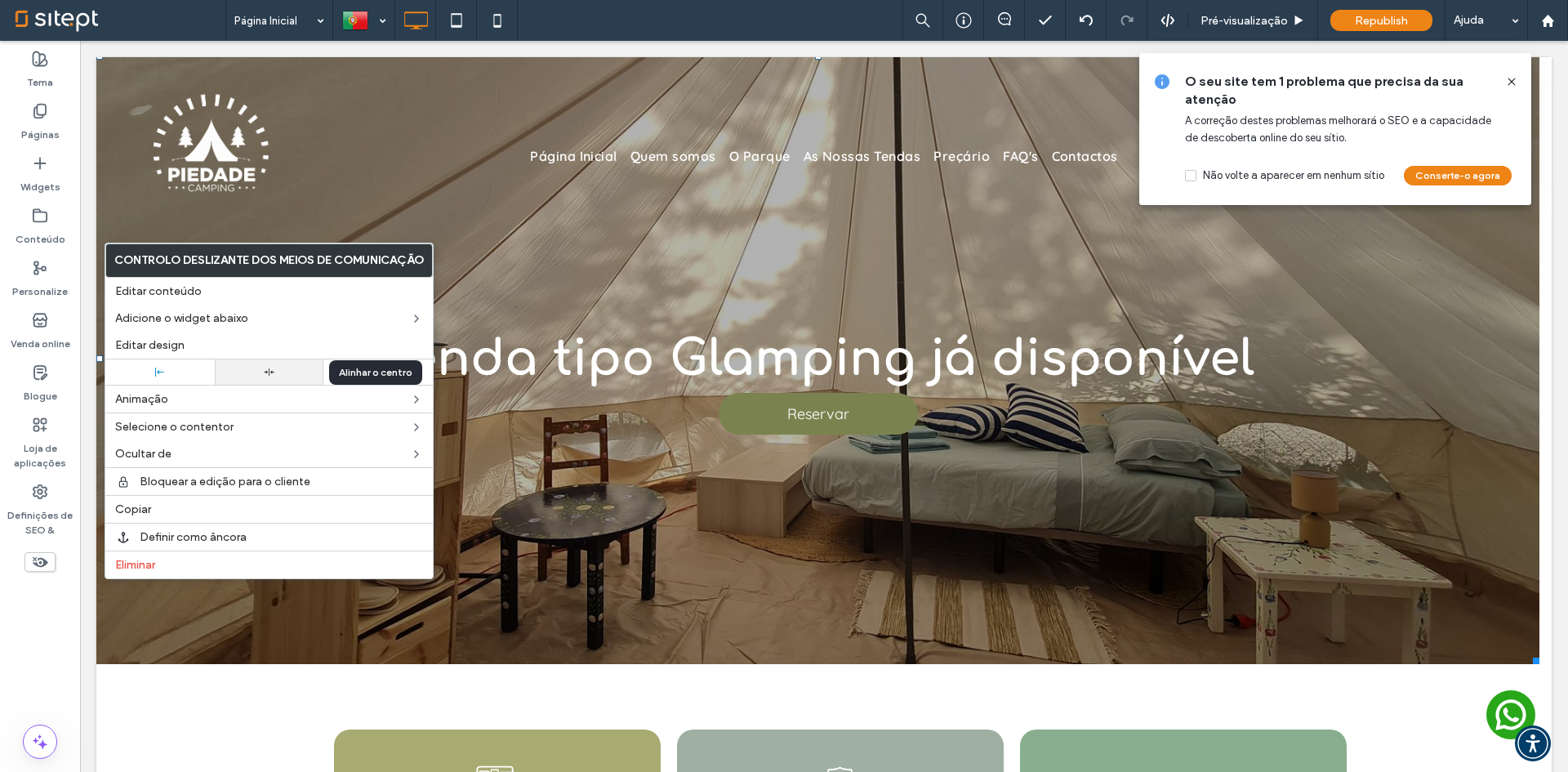
click at [301, 374] on div at bounding box center [270, 372] width 93 height 11
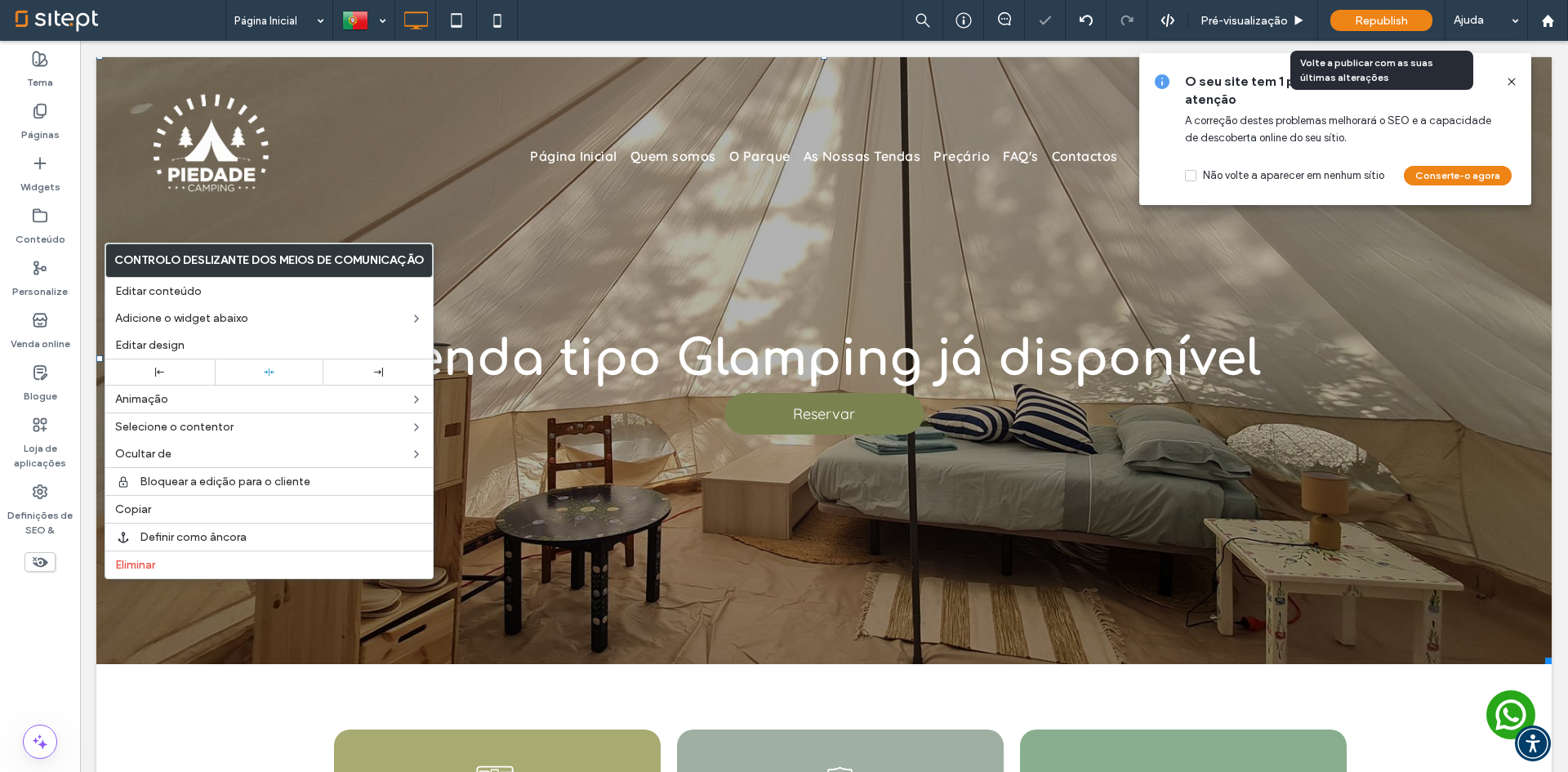
click at [1380, 21] on span "Republish" at bounding box center [1381, 21] width 53 height 14
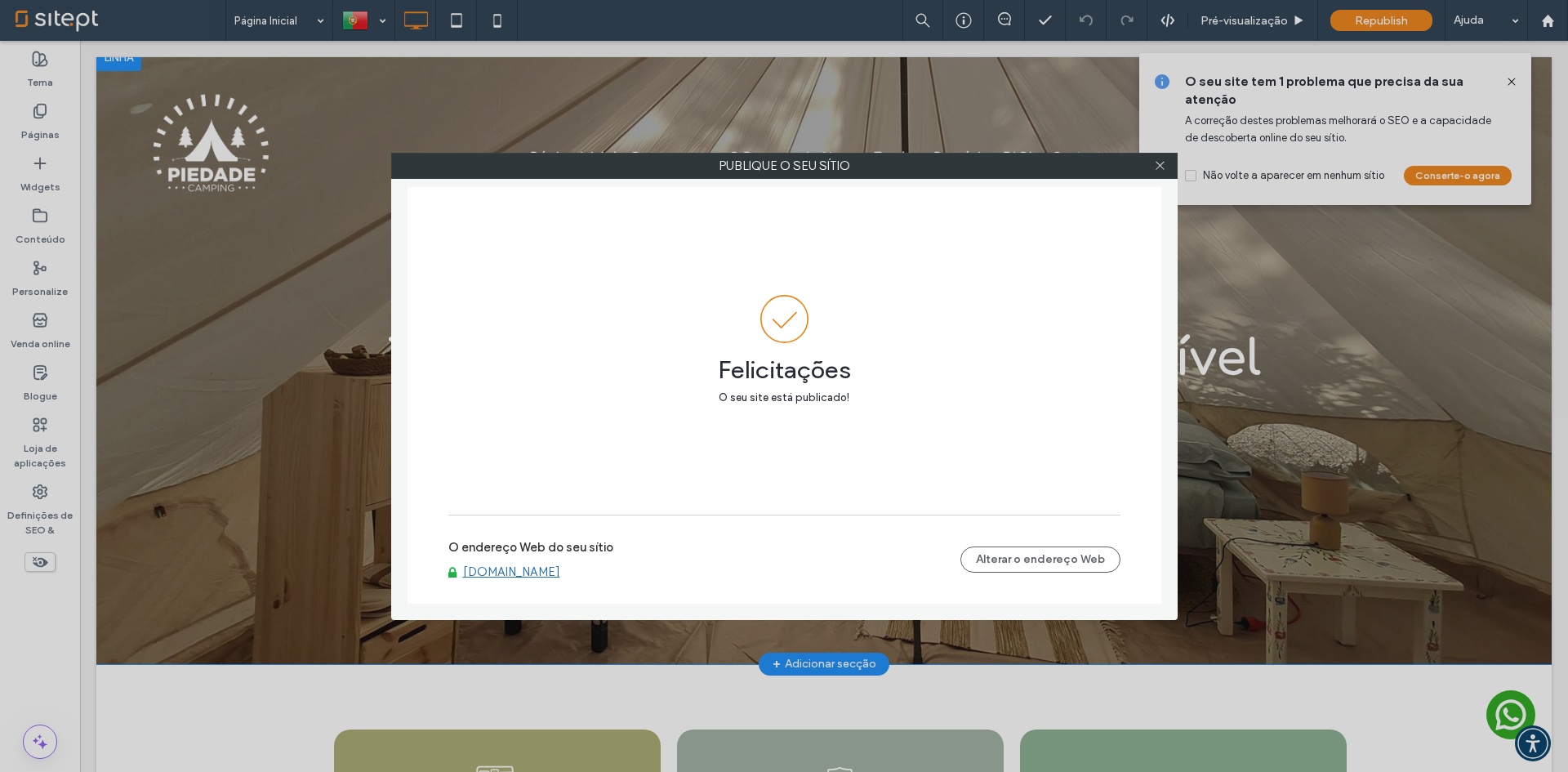
click at [1168, 168] on div at bounding box center [1160, 165] width 24 height 24
